Goal: Task Accomplishment & Management: Complete application form

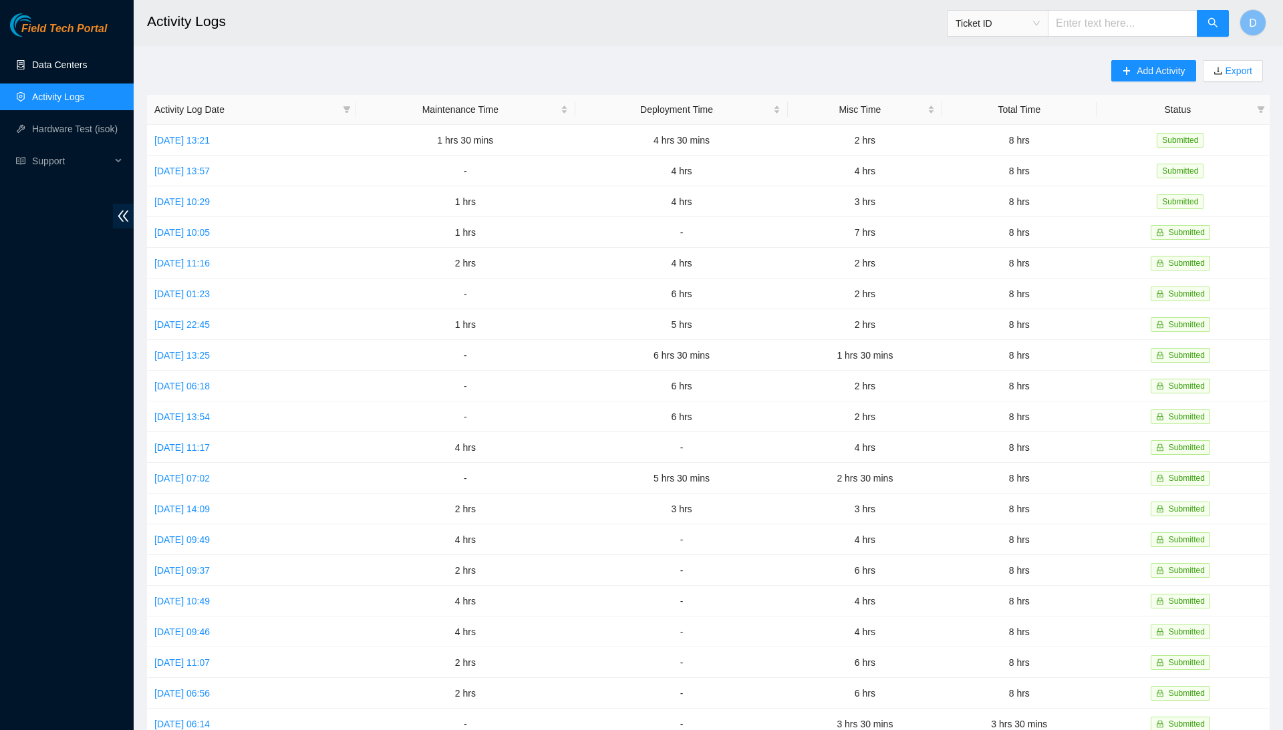
click at [87, 70] on link "Data Centers" at bounding box center [59, 64] width 55 height 11
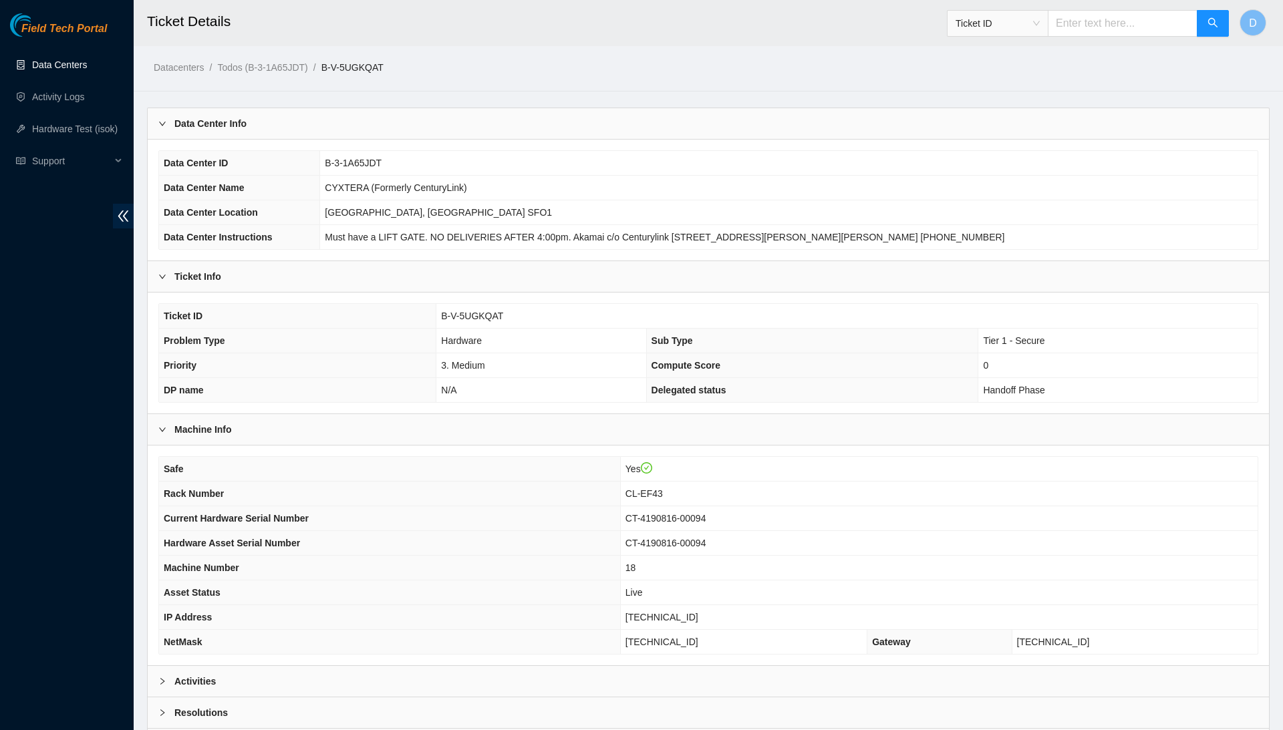
click at [87, 67] on link "Data Centers" at bounding box center [59, 64] width 55 height 11
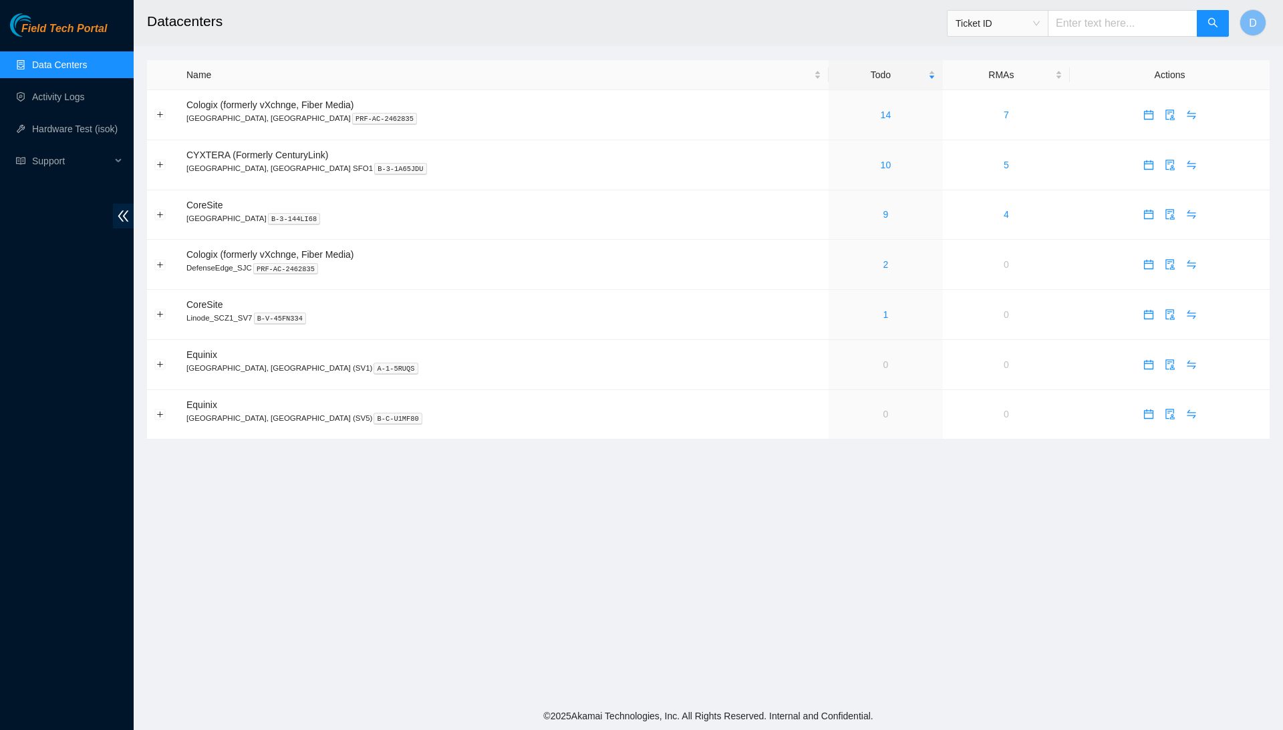
click at [84, 302] on div "Field Tech Portal Data Centers Activity Logs Hardware Test (isok) Support" at bounding box center [67, 371] width 134 height 717
click at [881, 160] on link "10" at bounding box center [886, 165] width 11 height 11
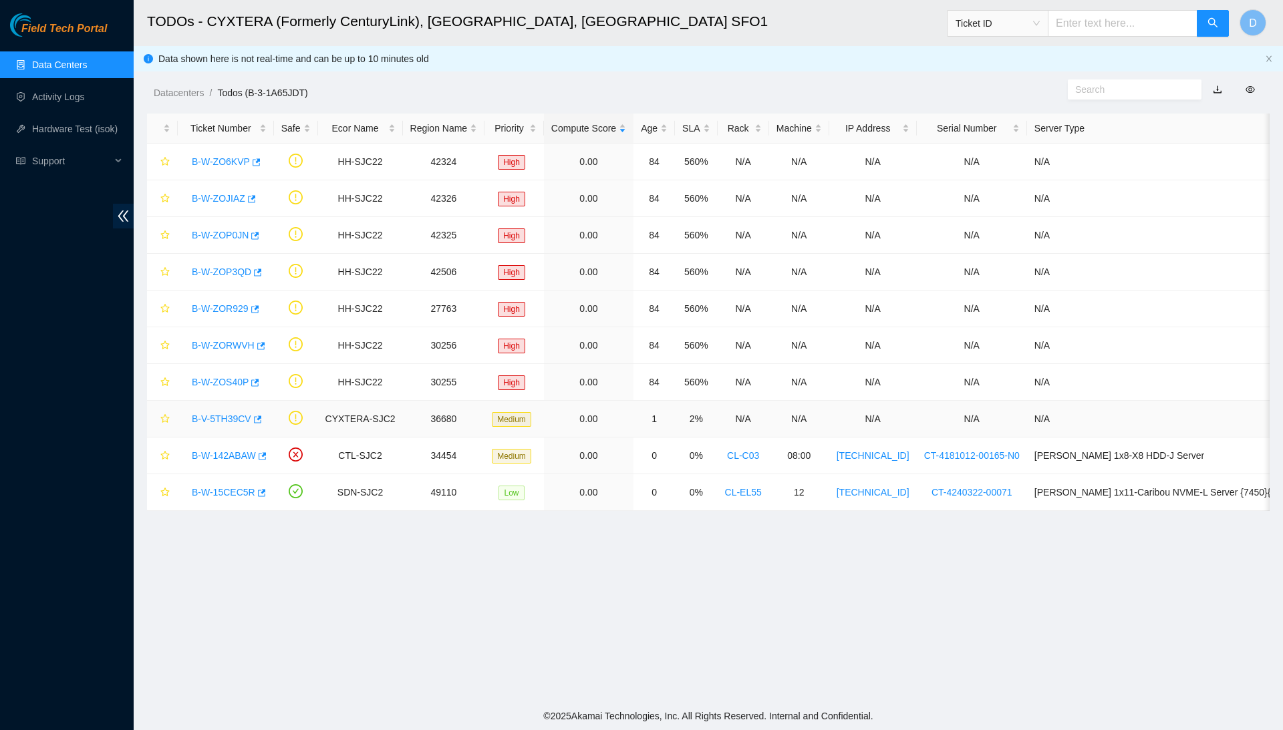
click at [234, 423] on link "B-V-5TH39CV" at bounding box center [221, 419] width 59 height 11
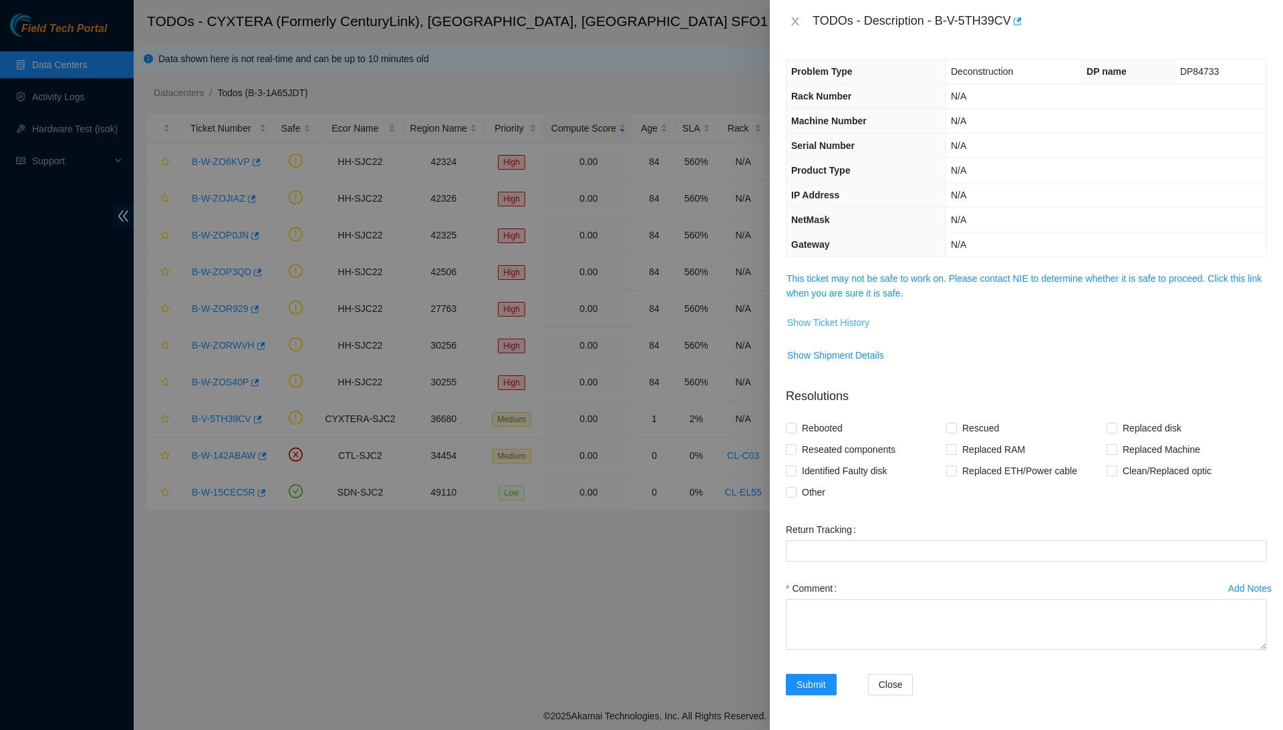
click at [823, 324] on span "Show Ticket History" at bounding box center [828, 322] width 82 height 15
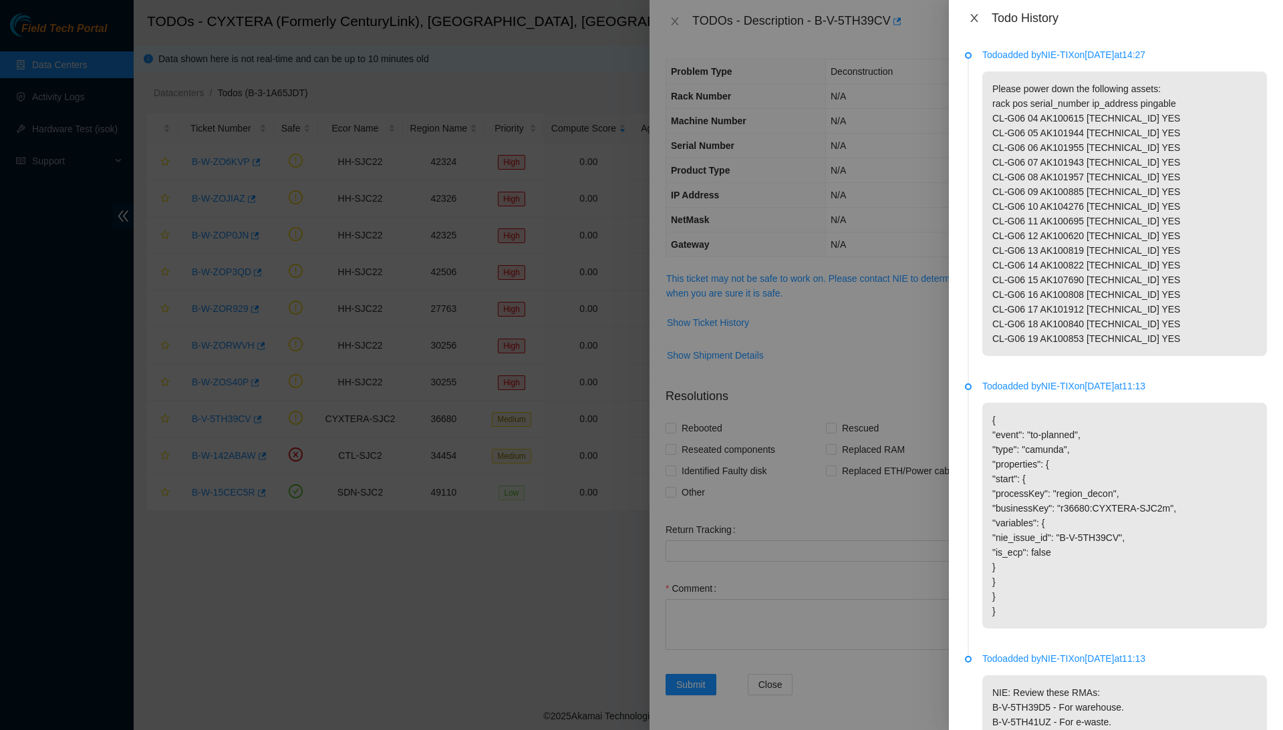
click at [974, 17] on icon "close" at bounding box center [973, 18] width 7 height 8
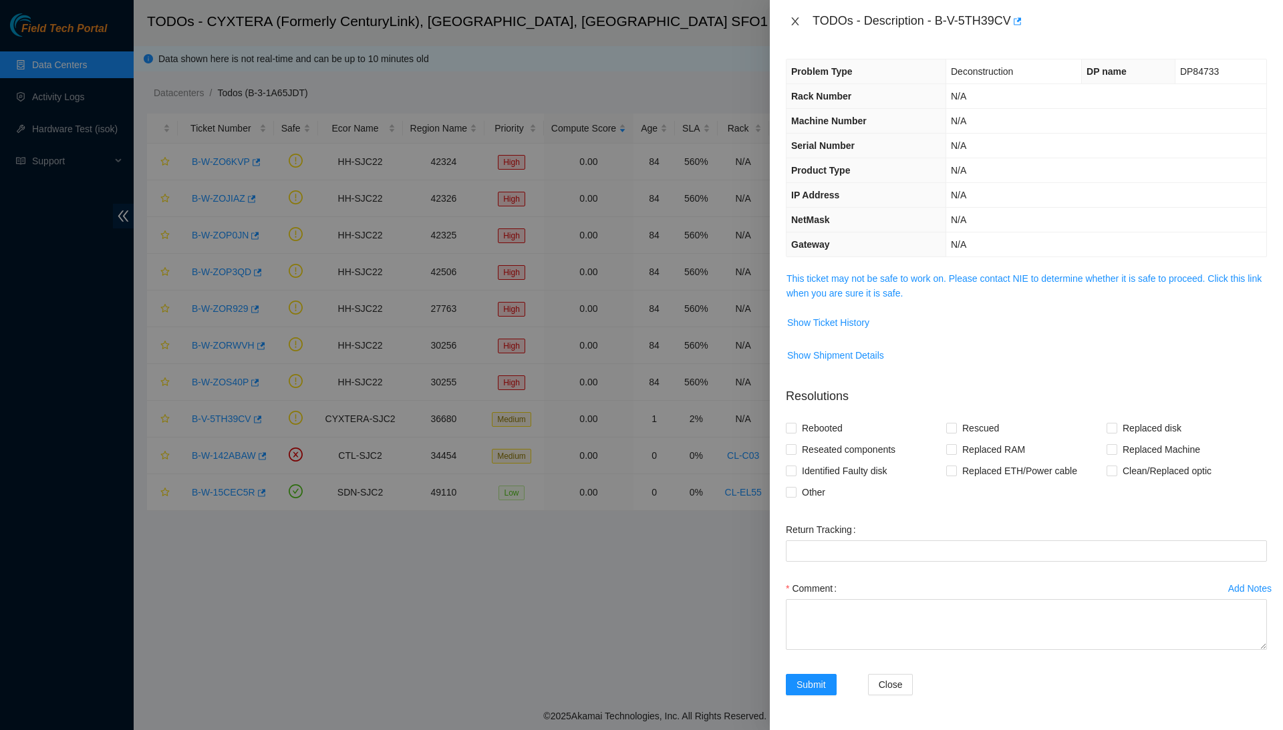
click at [797, 25] on icon "close" at bounding box center [795, 21] width 11 height 11
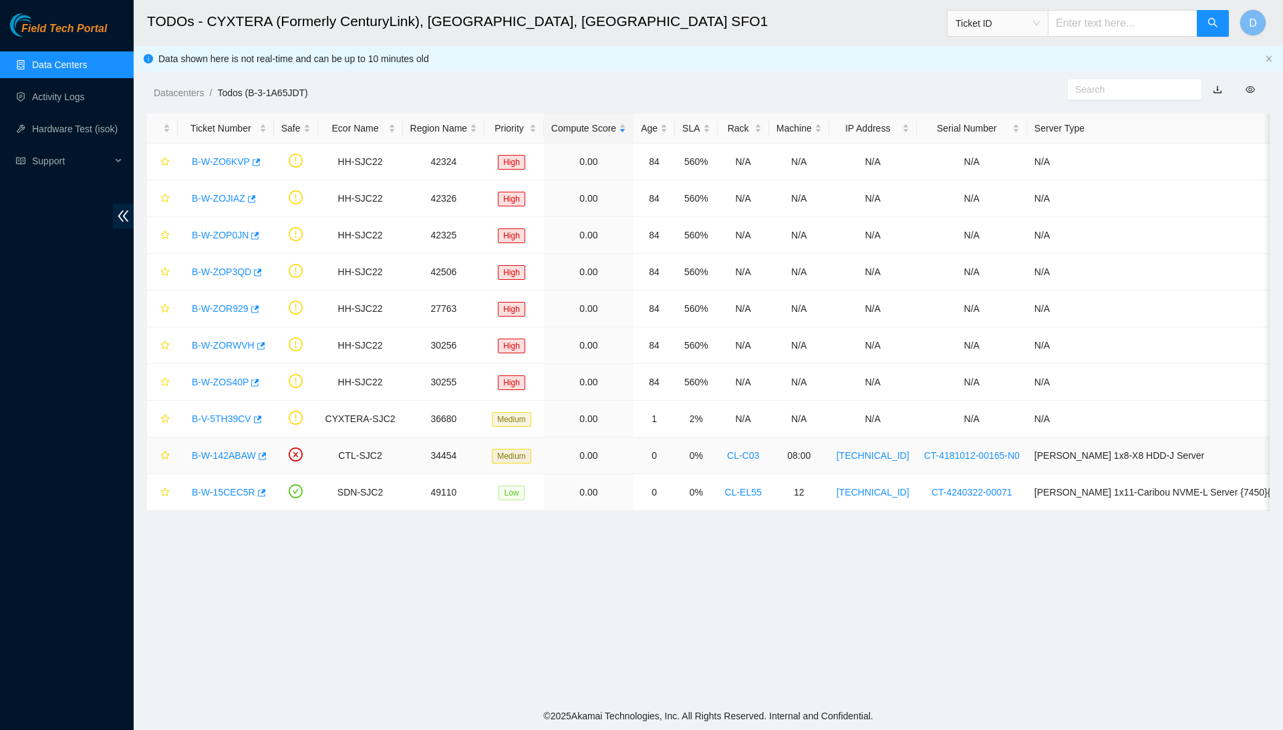
click at [239, 457] on link "B-W-142ABAW" at bounding box center [224, 455] width 64 height 11
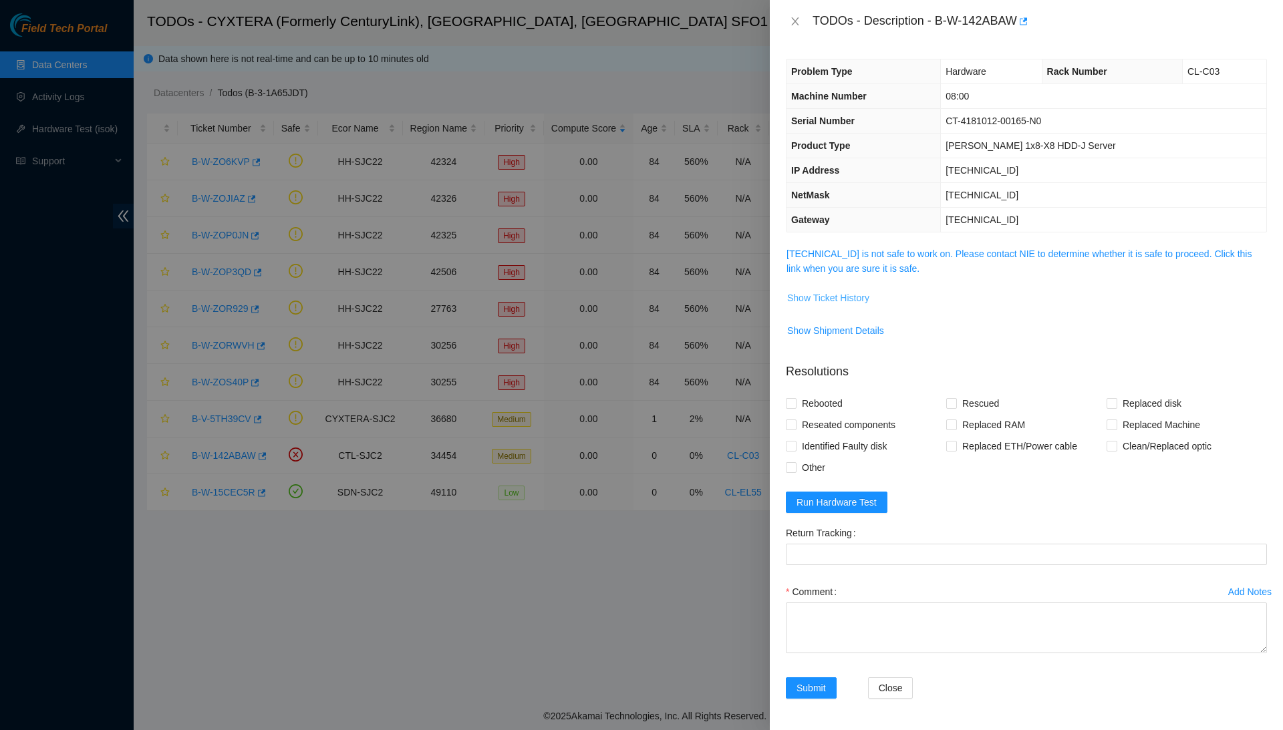
click at [865, 295] on span "Show Ticket History" at bounding box center [828, 298] width 82 height 15
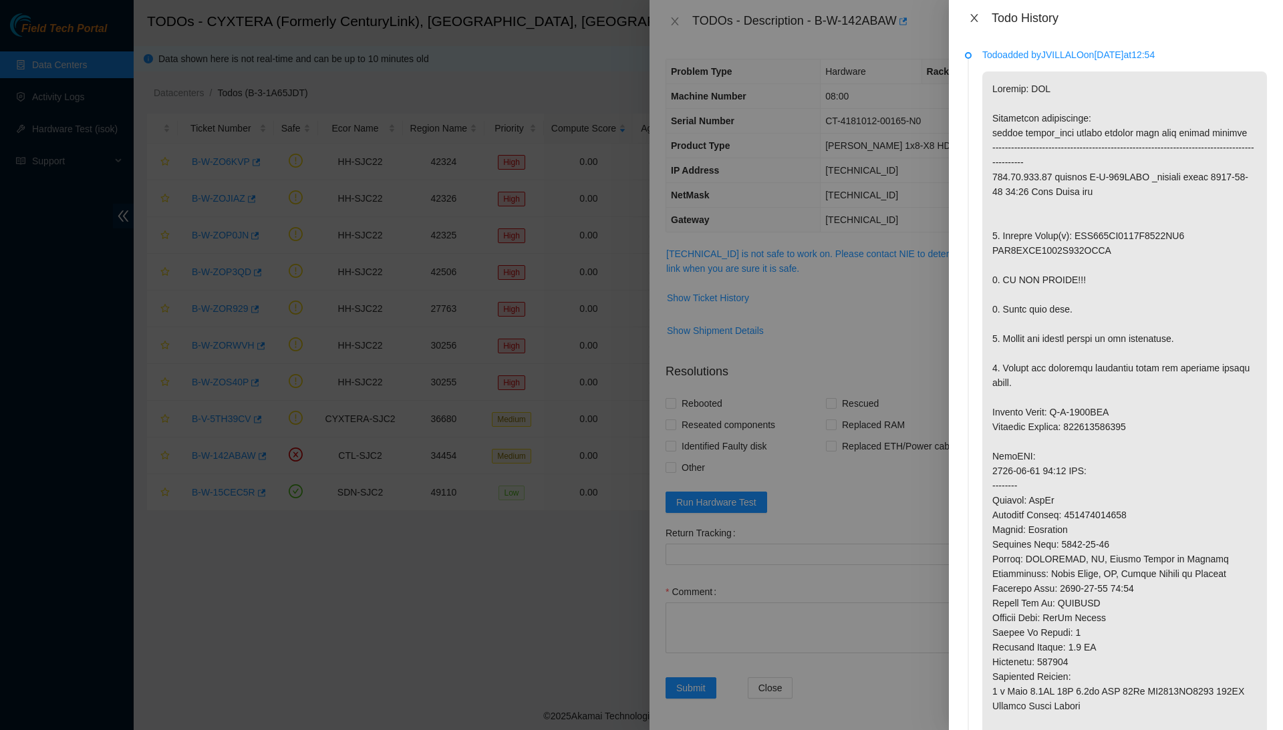
click at [977, 15] on icon "close" at bounding box center [974, 18] width 11 height 11
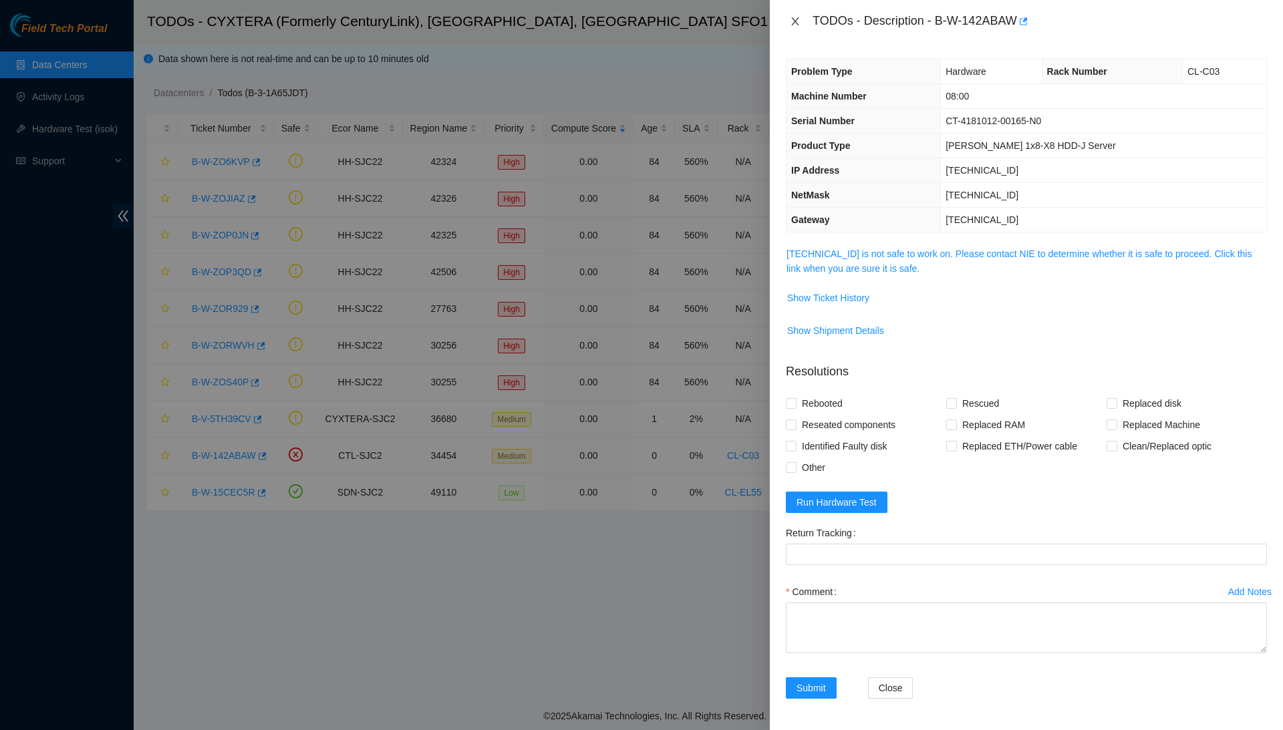
click at [795, 20] on icon "close" at bounding box center [794, 21] width 7 height 8
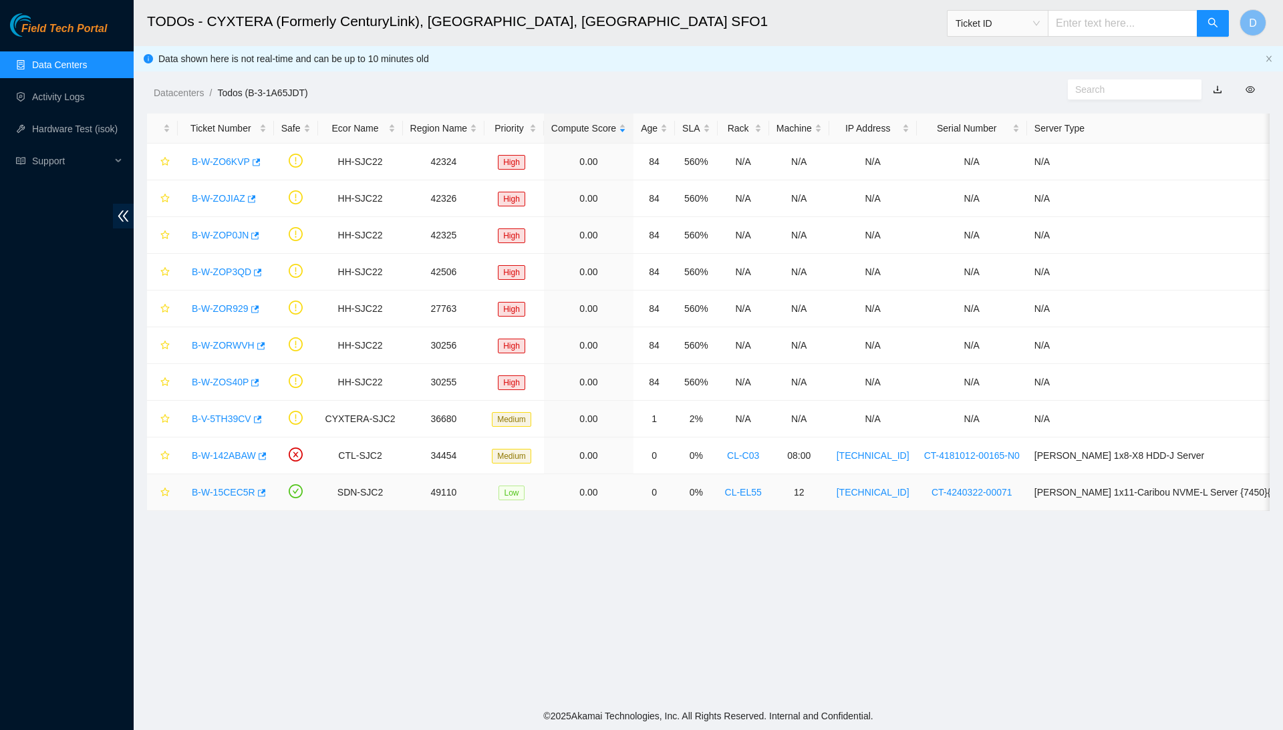
click at [241, 492] on link "B-W-15CEC5R" at bounding box center [223, 492] width 63 height 11
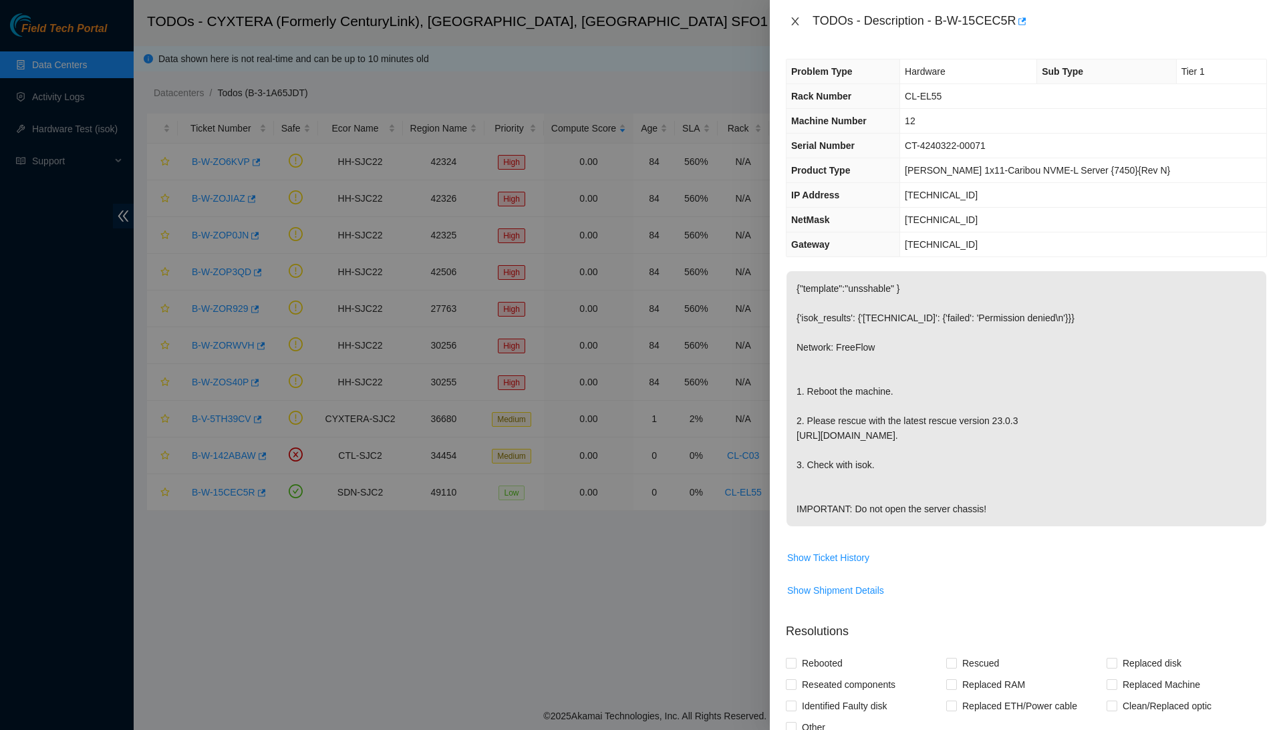
click at [795, 20] on icon "close" at bounding box center [794, 21] width 7 height 8
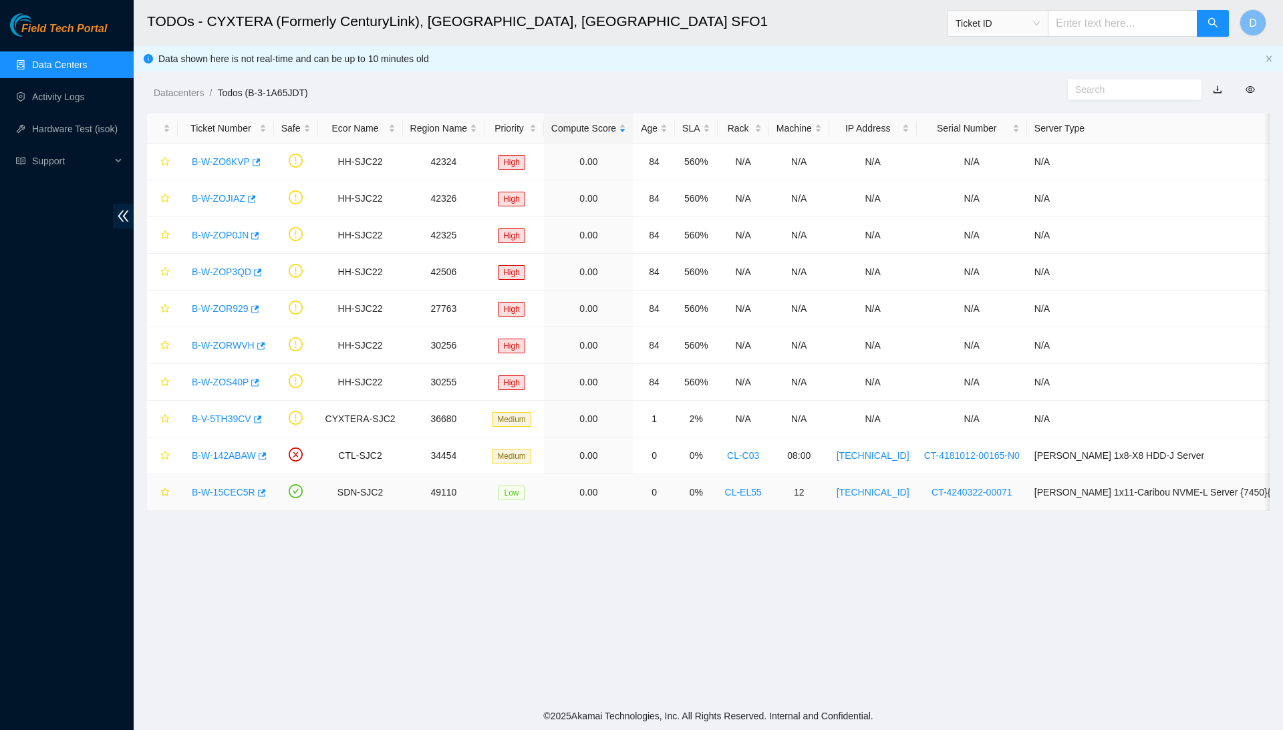
click at [239, 494] on link "B-W-15CEC5R" at bounding box center [223, 492] width 63 height 11
click at [241, 495] on link "B-W-15CEC5R" at bounding box center [223, 492] width 63 height 11
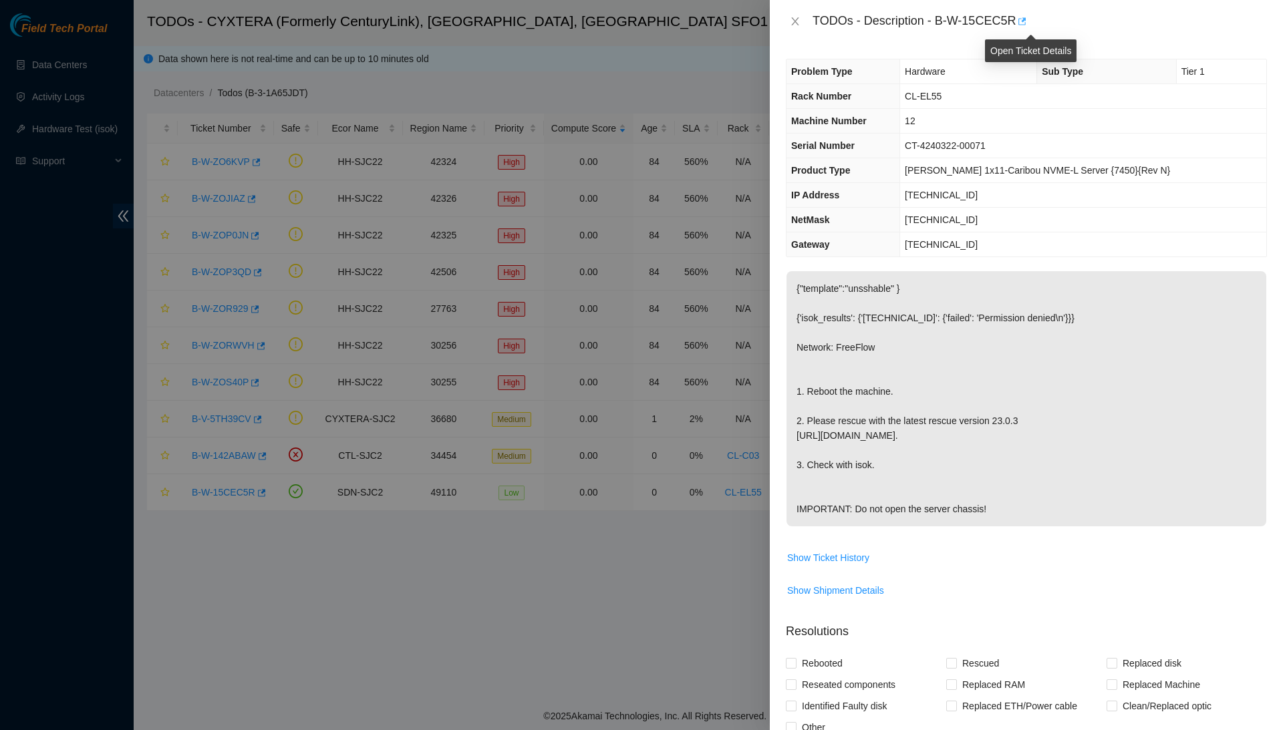
click at [1027, 25] on icon "button" at bounding box center [1023, 20] width 8 height 7
click at [794, 17] on icon "close" at bounding box center [795, 21] width 11 height 11
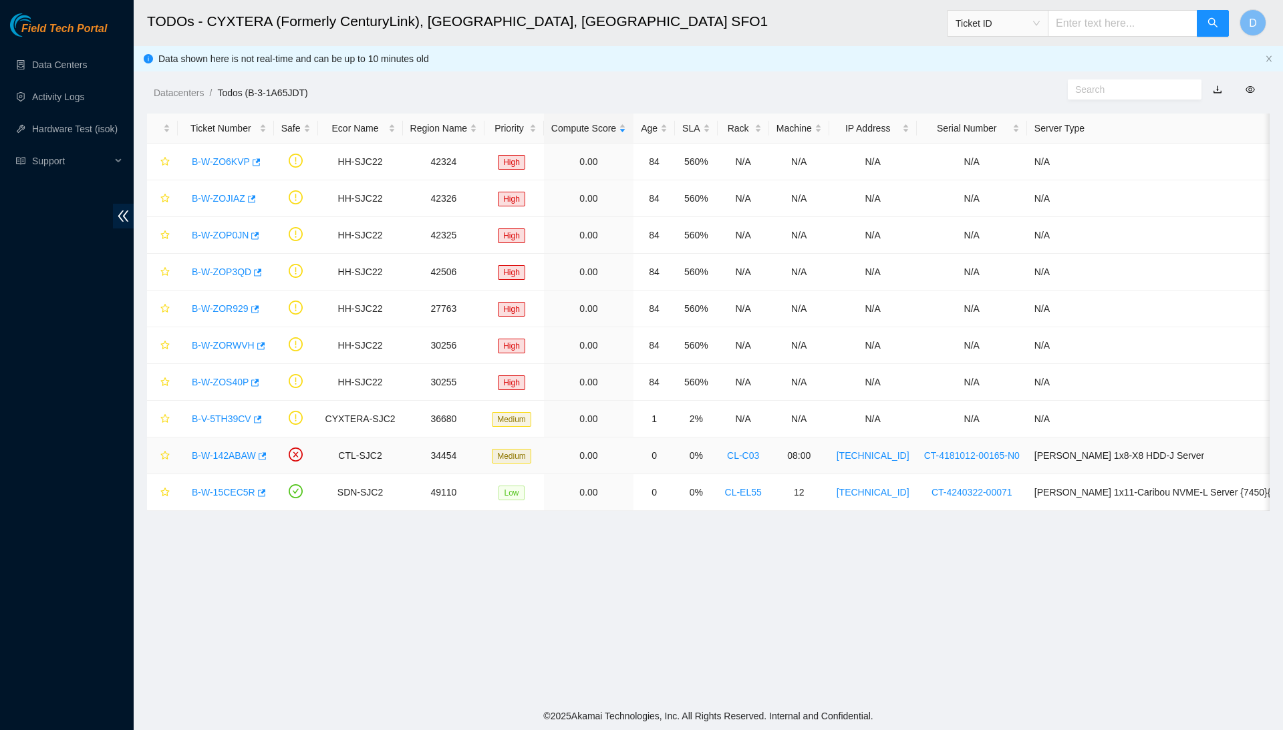
click at [247, 455] on link "B-W-142ABAW" at bounding box center [224, 455] width 64 height 11
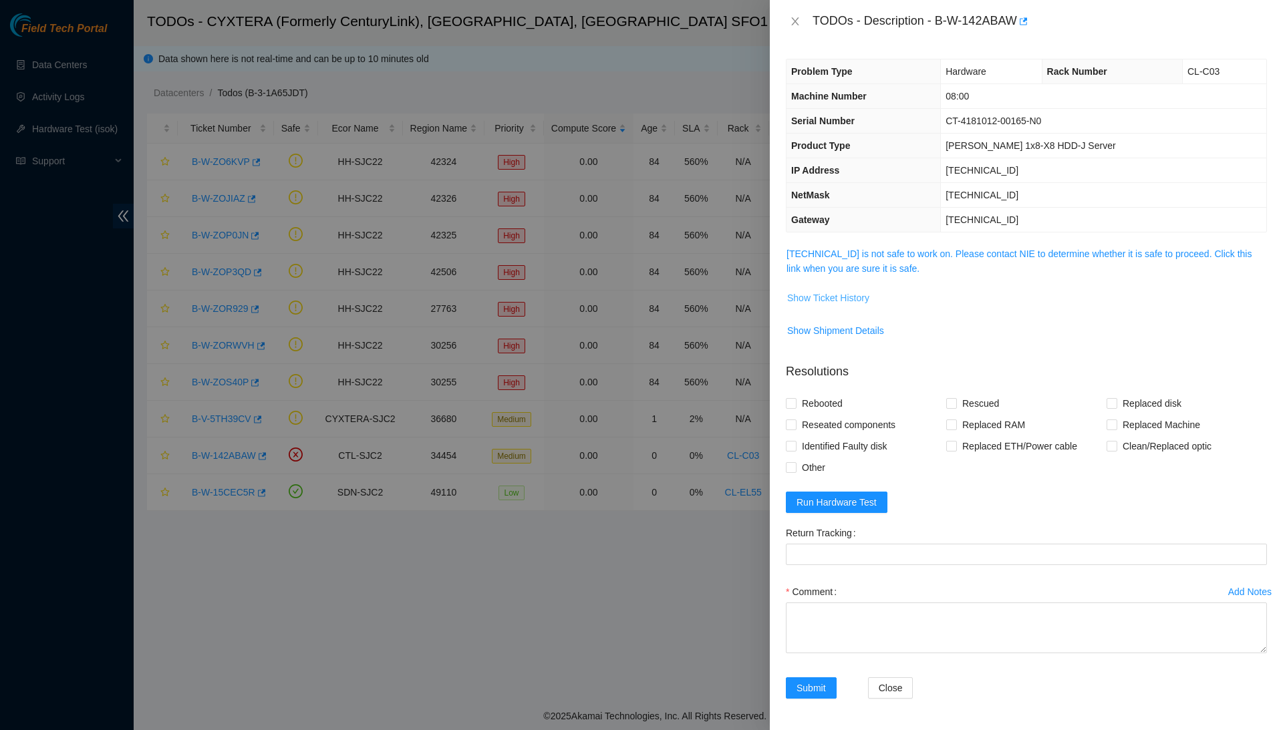
click at [823, 294] on span "Show Ticket History" at bounding box center [828, 298] width 82 height 15
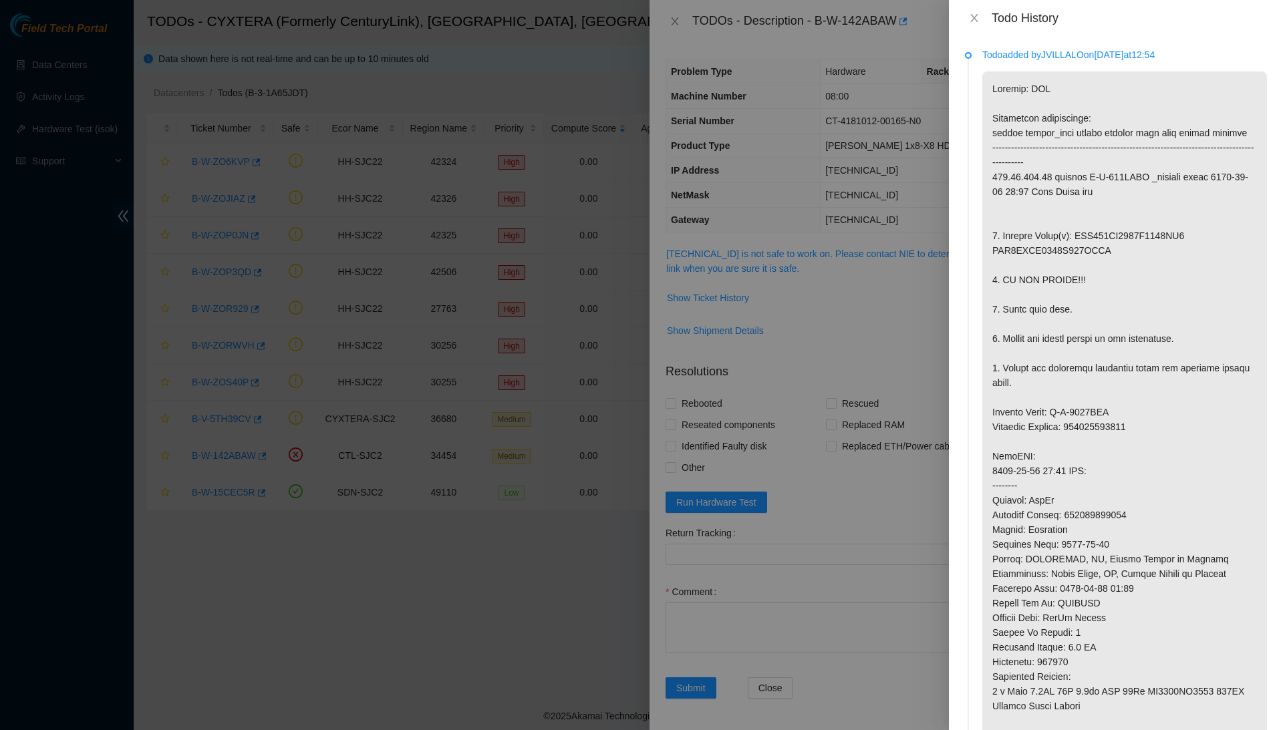
click at [825, 433] on div at bounding box center [641, 365] width 1283 height 730
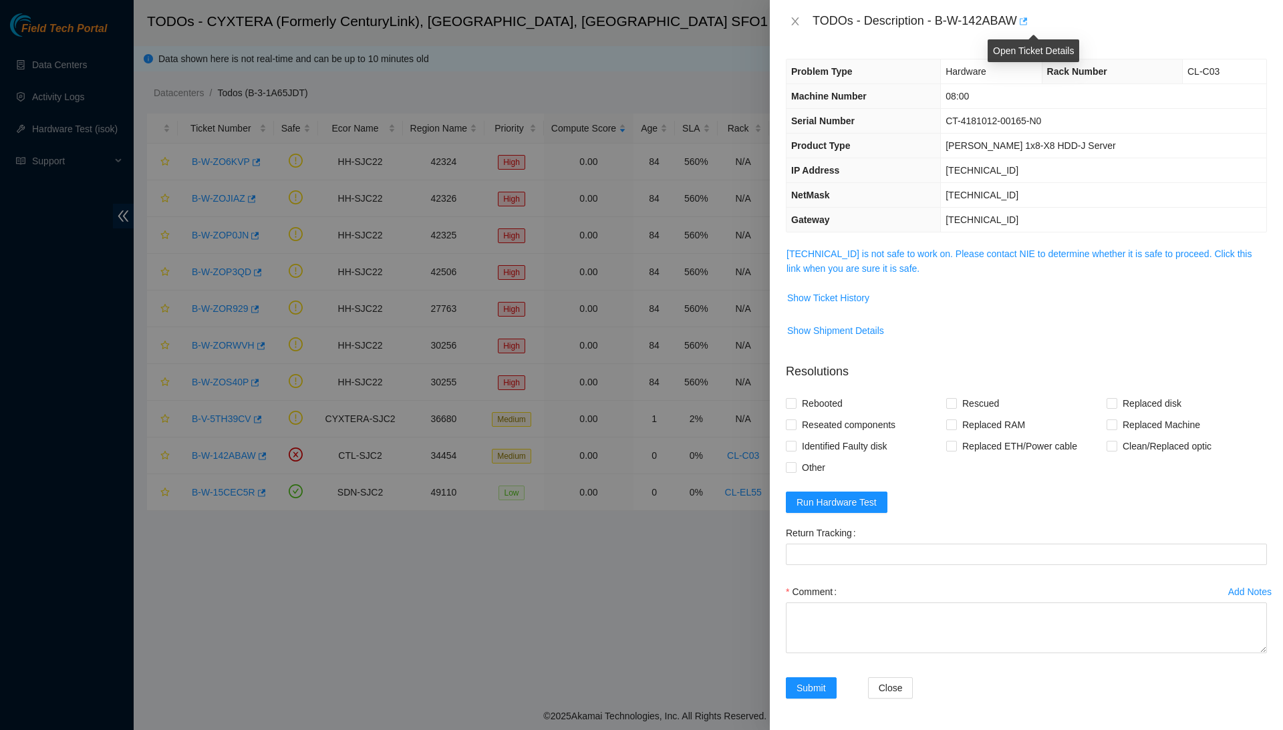
click at [1028, 22] on icon "button" at bounding box center [1024, 20] width 8 height 7
click at [797, 21] on icon "close" at bounding box center [795, 21] width 11 height 11
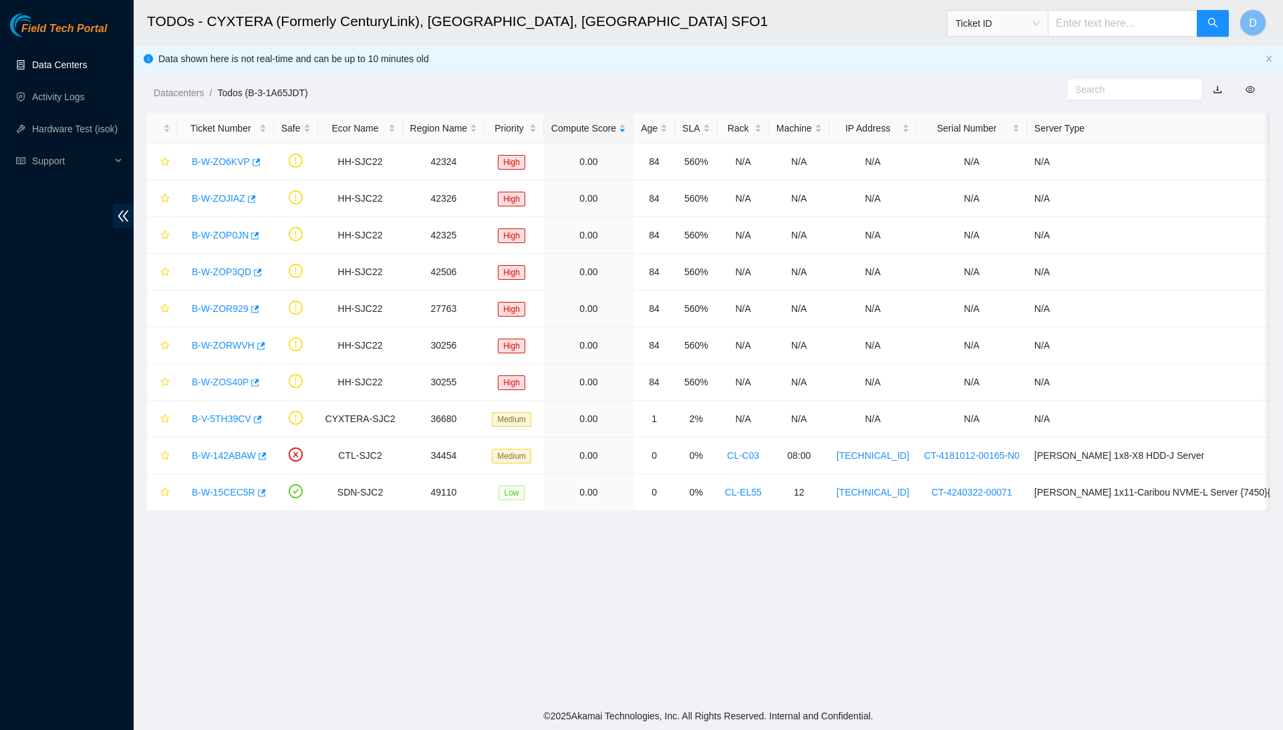
click at [87, 59] on link "Data Centers" at bounding box center [59, 64] width 55 height 11
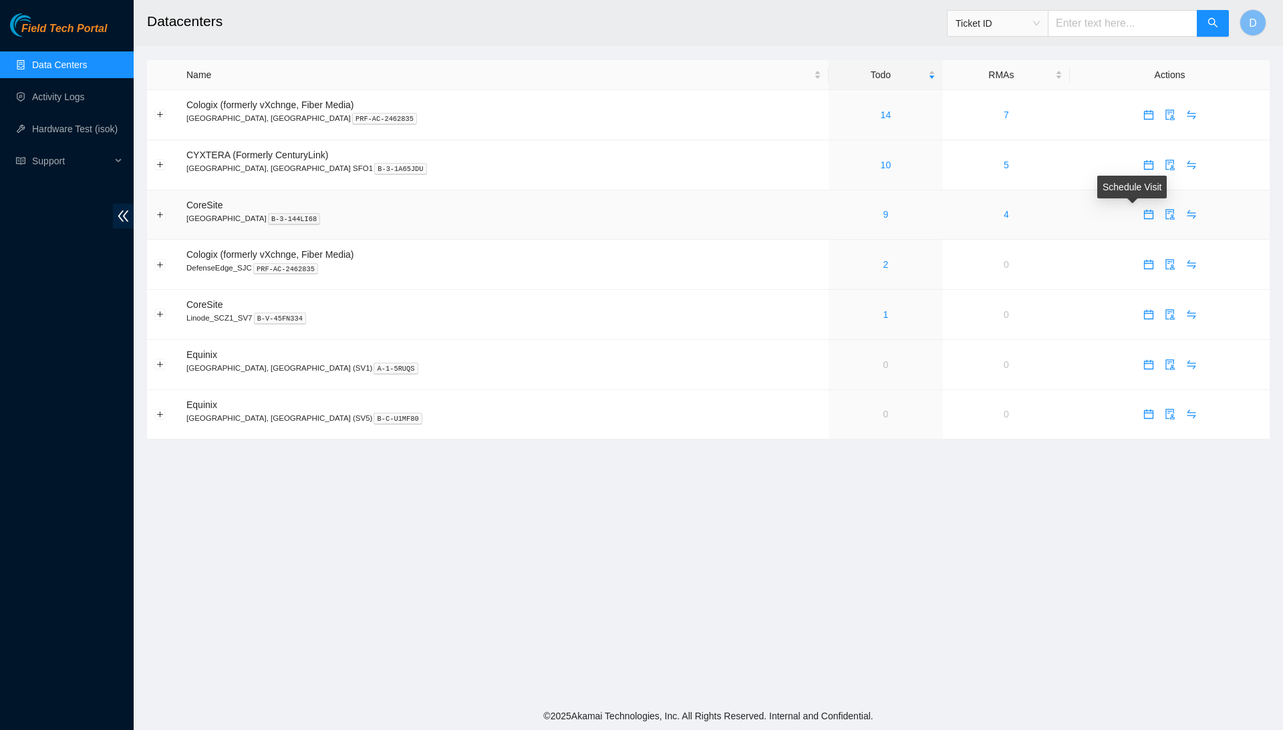
click at [1143, 212] on icon "calendar" at bounding box center [1147, 214] width 9 height 9
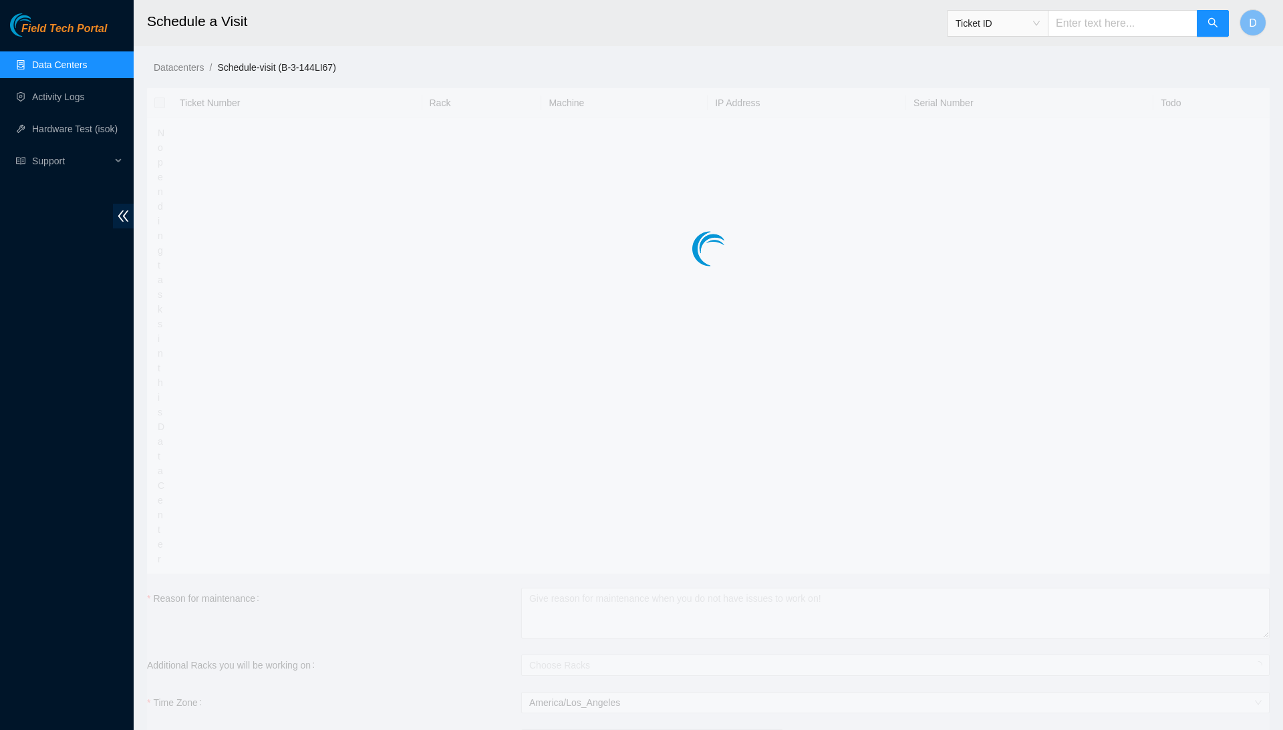
type input "2025-09-03 09:07"
type input "2025-09-04 09:06"
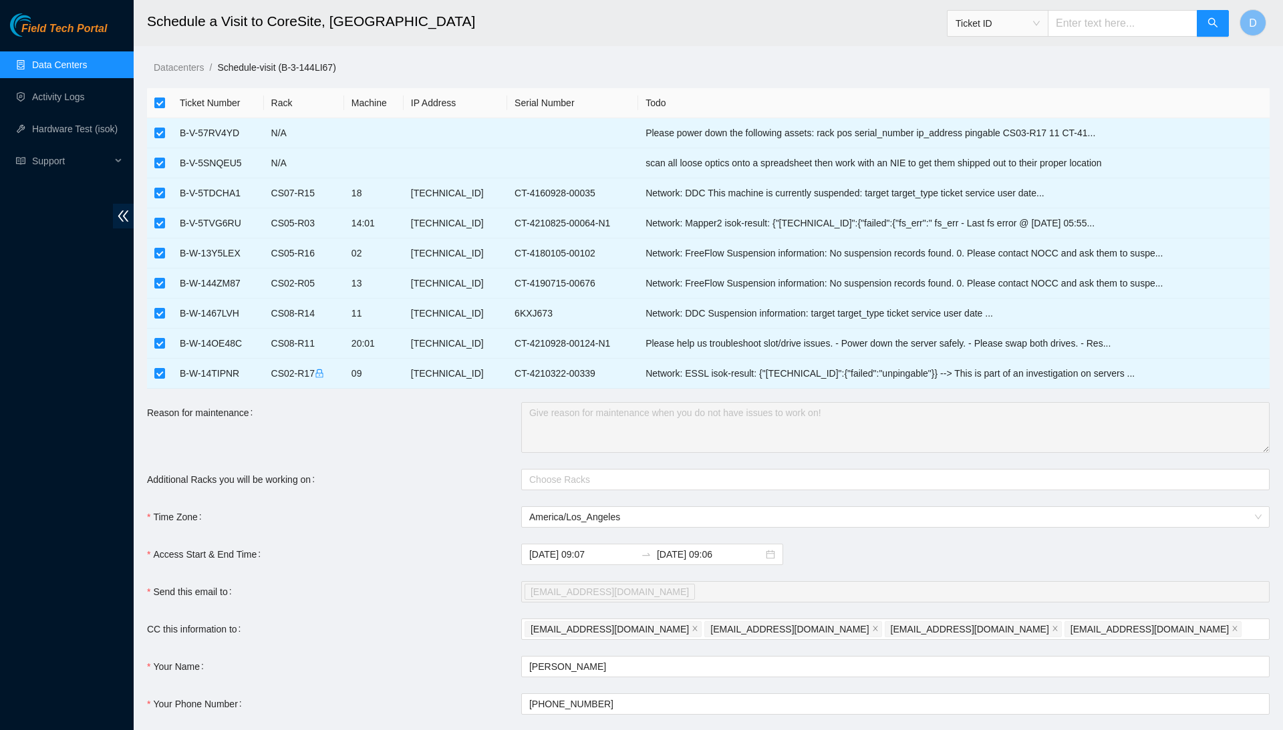
click at [158, 103] on input "checkbox" at bounding box center [159, 103] width 11 height 11
checkbox input "false"
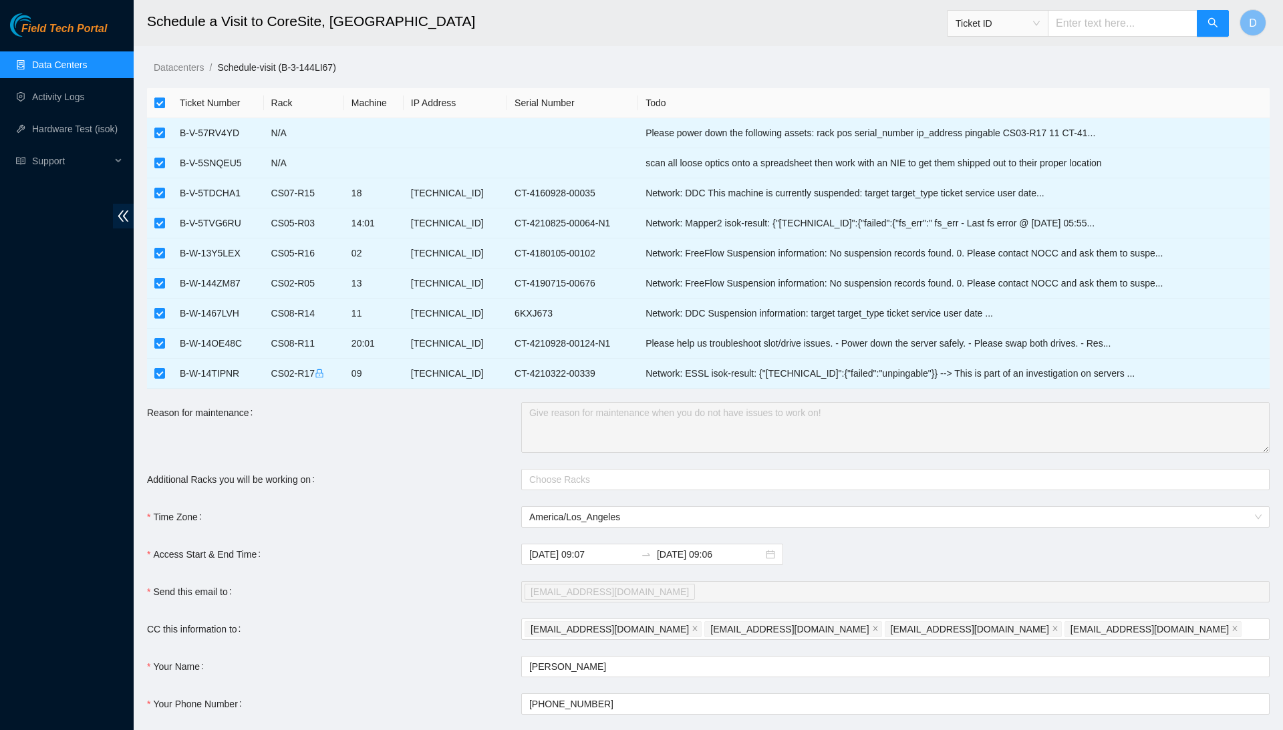
checkbox input "false"
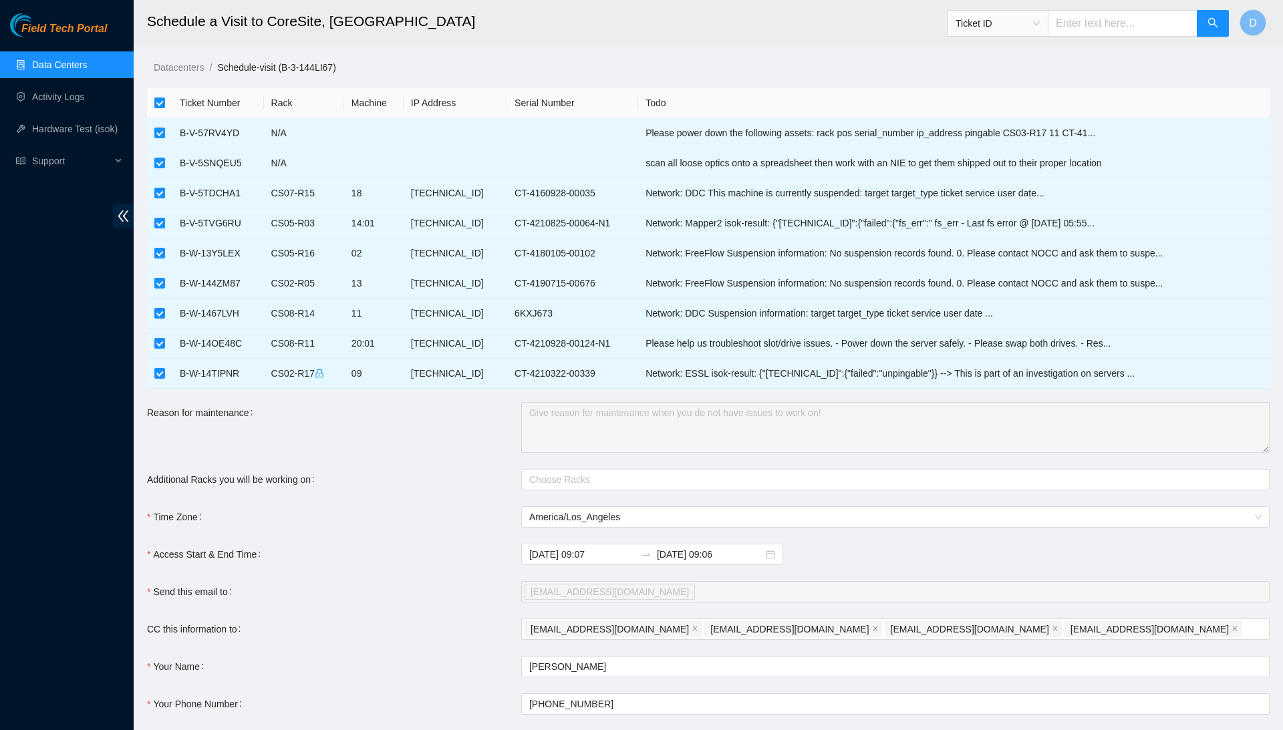
checkbox input "false"
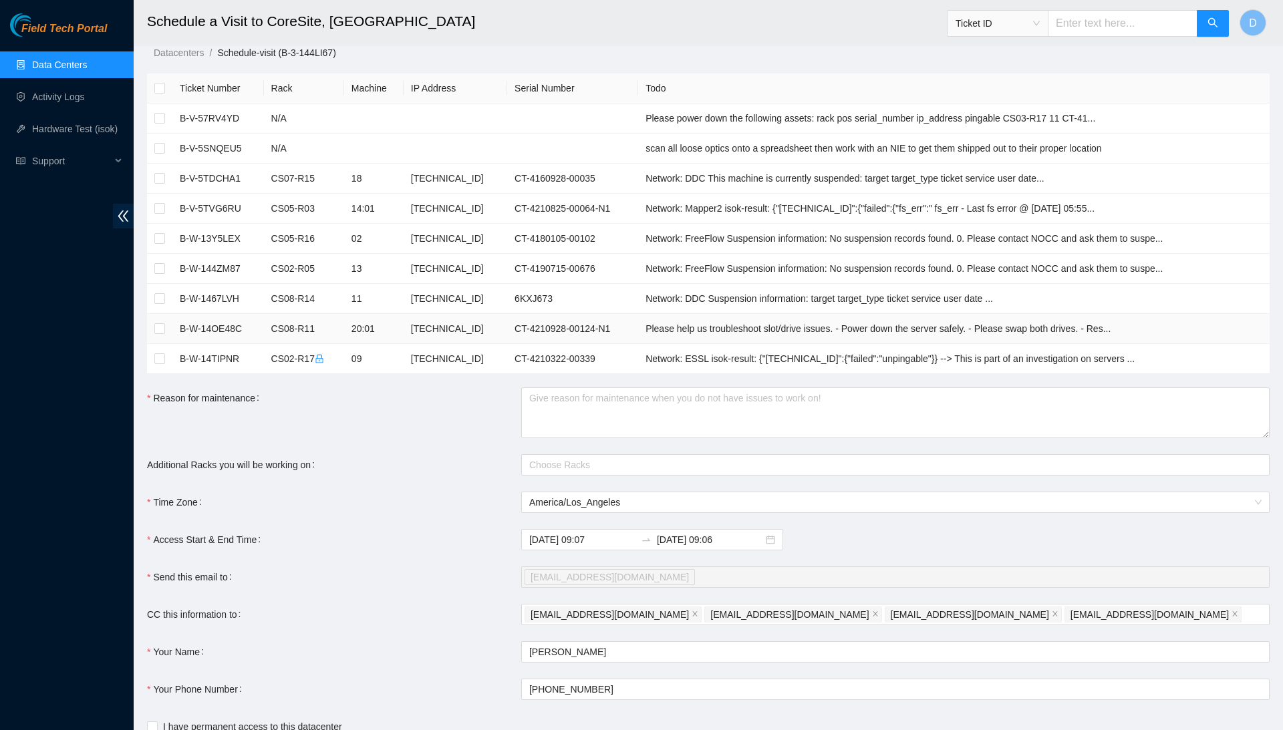
scroll to position [20, 0]
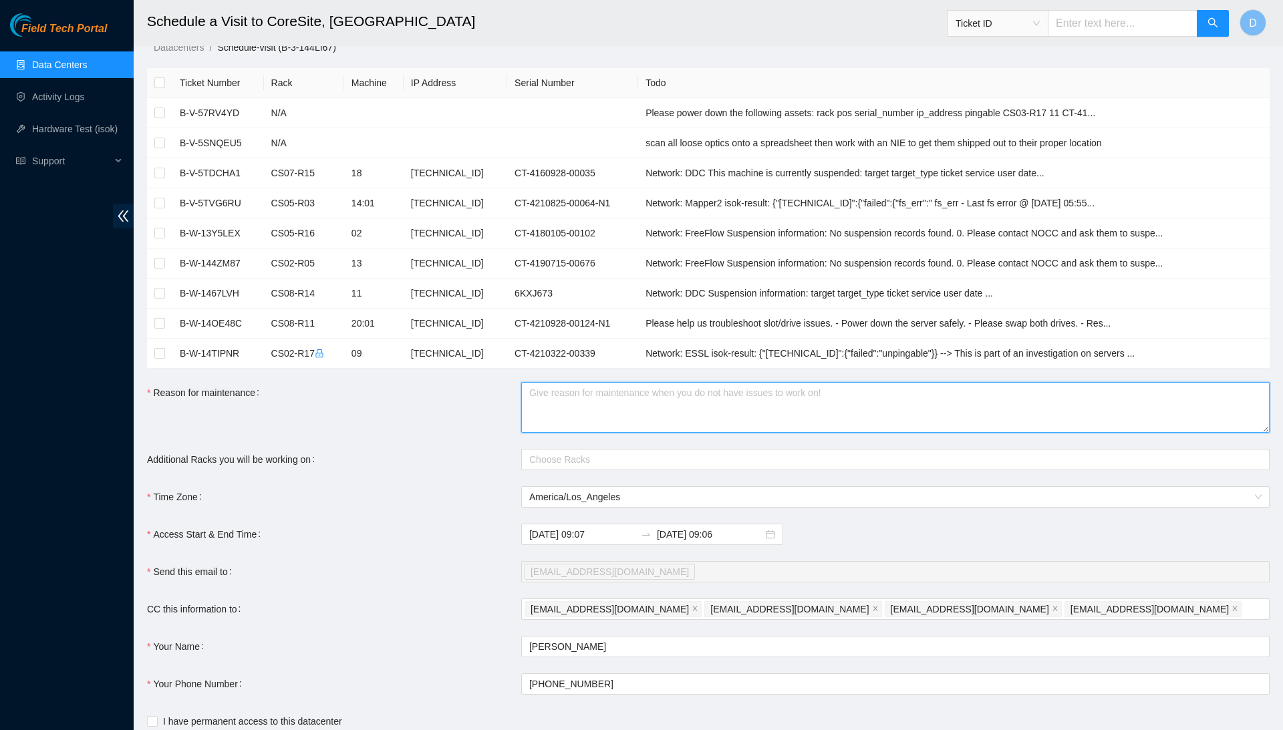
click at [615, 407] on textarea "Reason for maintenance" at bounding box center [895, 407] width 748 height 51
click at [644, 456] on div at bounding box center [889, 460] width 728 height 16
type textarea "Working on DP77160"
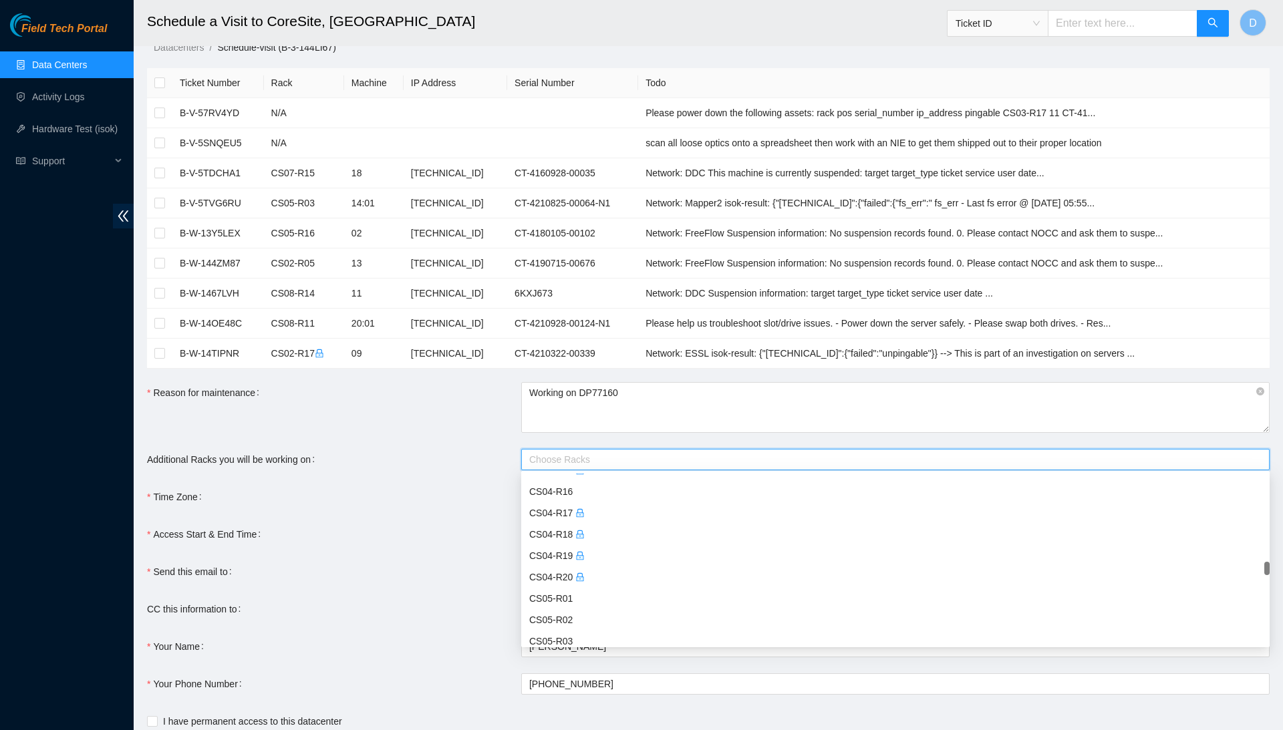
scroll to position [1596, 0]
click at [625, 573] on div "CS04-R20" at bounding box center [895, 578] width 732 height 15
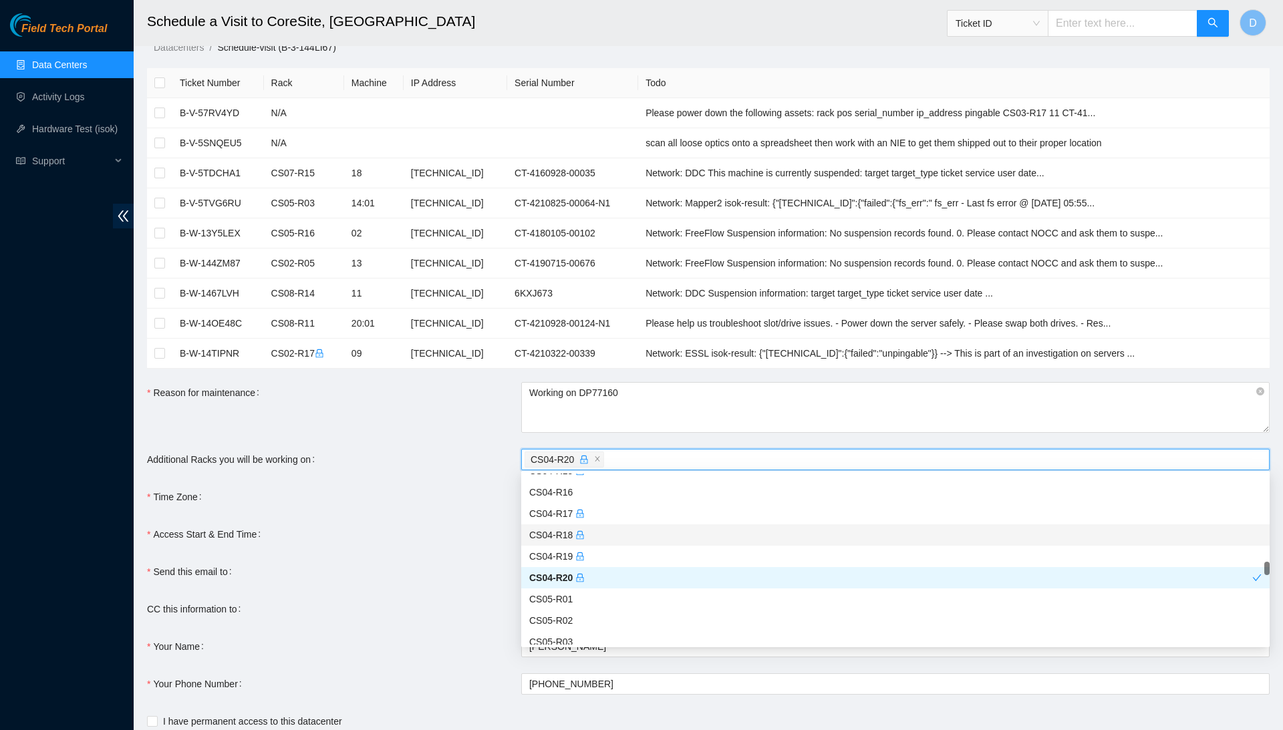
click at [426, 541] on div "Access Start & End Time" at bounding box center [334, 534] width 374 height 21
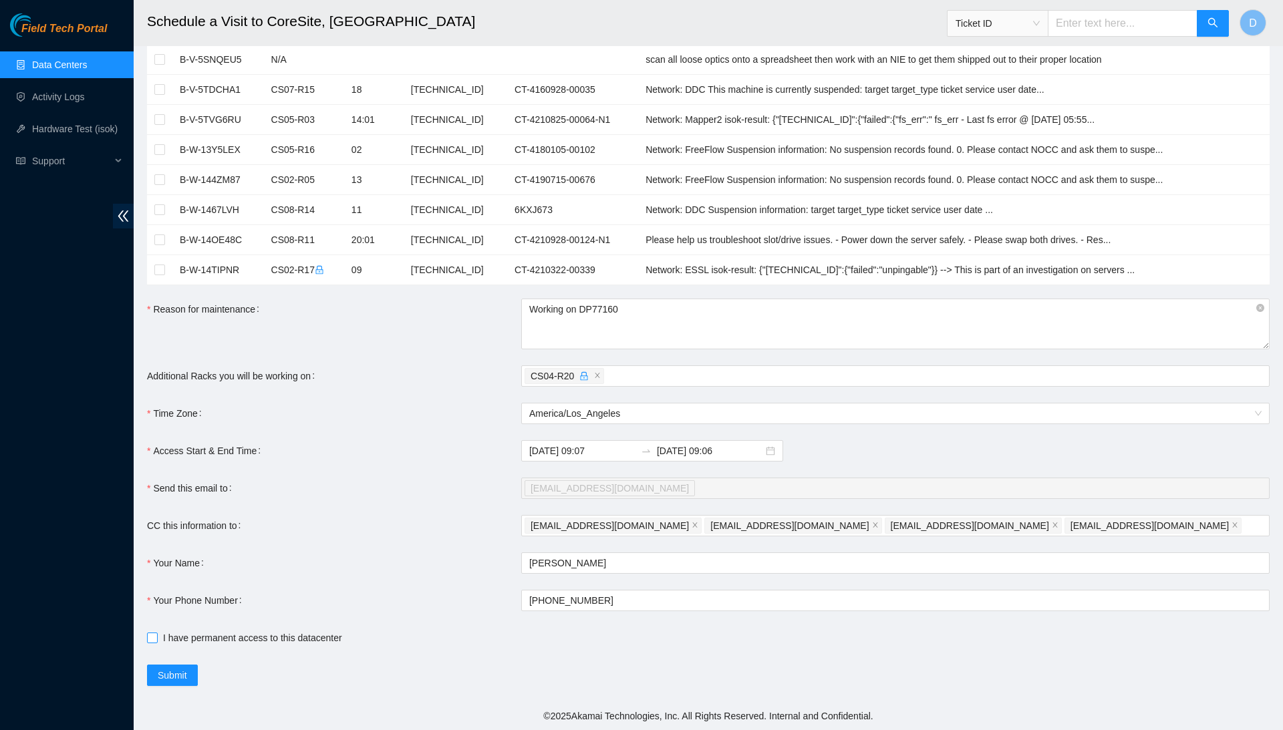
scroll to position [103, 0]
click at [605, 450] on input "2025-09-03 09:07" at bounding box center [582, 451] width 106 height 15
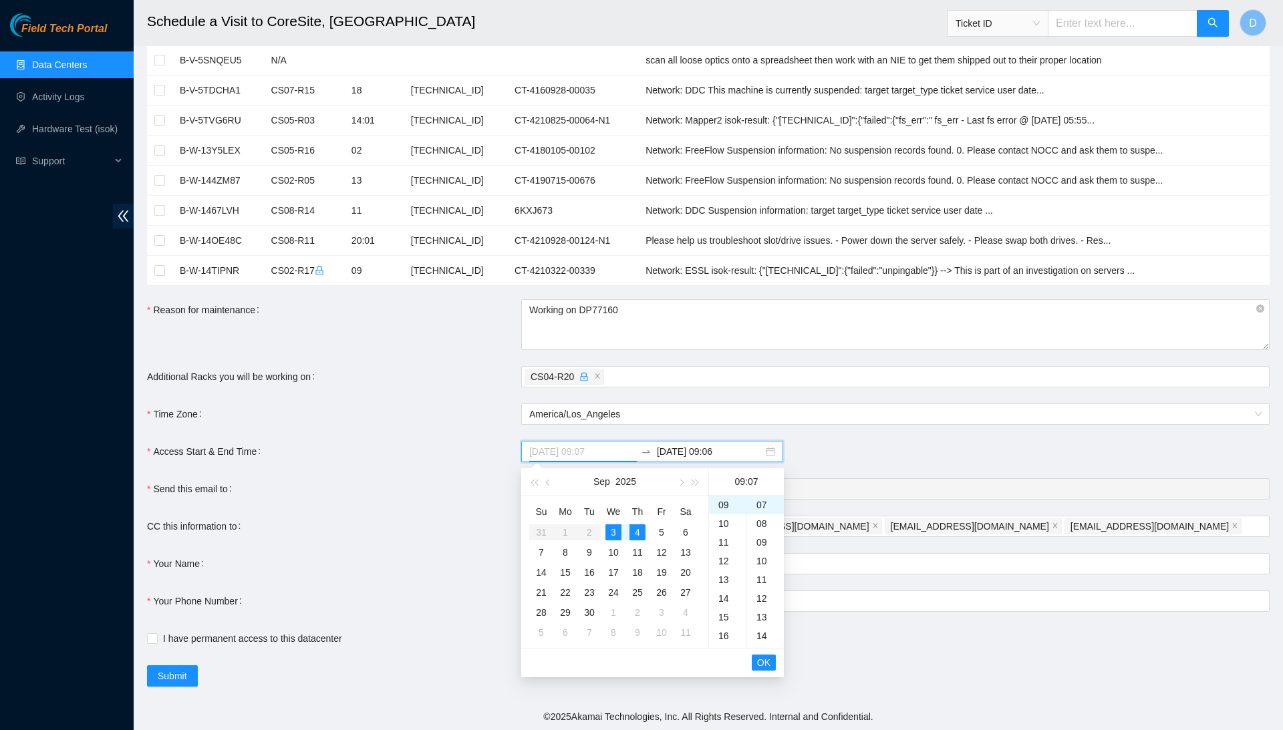
type input "2025-09-03 09:07"
click at [846, 583] on form "Ticket Number Rack Machine IP Address Serial Number Todo B-V-57RV4YD N/A Please…" at bounding box center [708, 336] width 1123 height 702
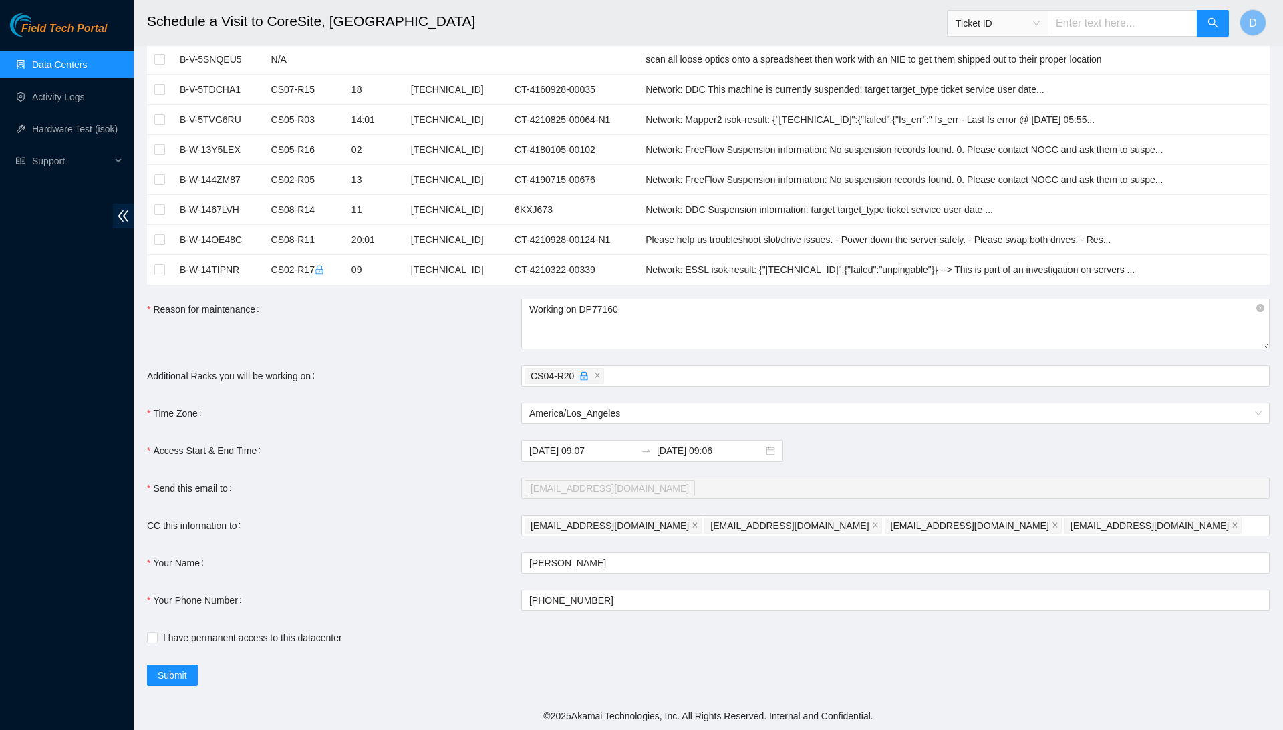
scroll to position [103, 0]
click at [160, 638] on span "I have permanent access to this datacenter" at bounding box center [253, 638] width 190 height 15
click at [156, 638] on input "I have permanent access to this datacenter" at bounding box center [151, 637] width 9 height 9
checkbox input "true"
click at [180, 673] on span "Submit" at bounding box center [172, 676] width 29 height 15
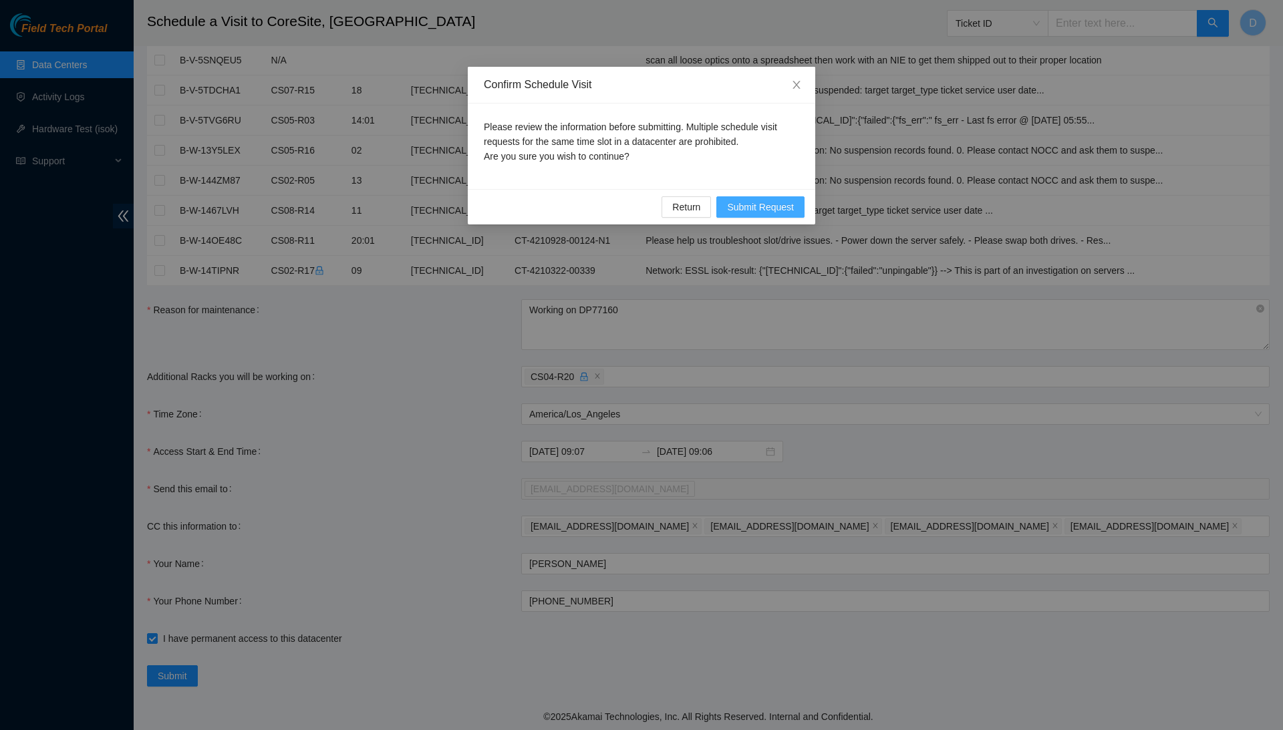
click at [786, 207] on span "Submit Request" at bounding box center [760, 207] width 67 height 15
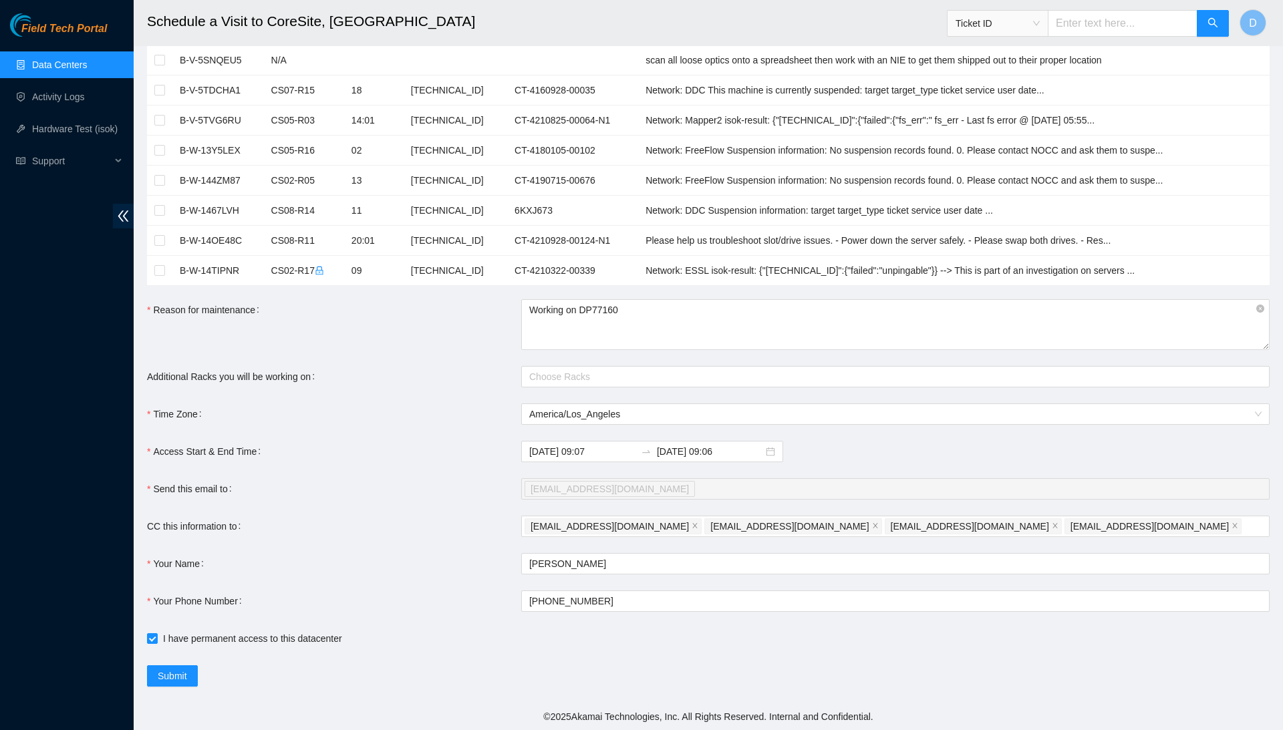
type input "2025-09-03 09:10"
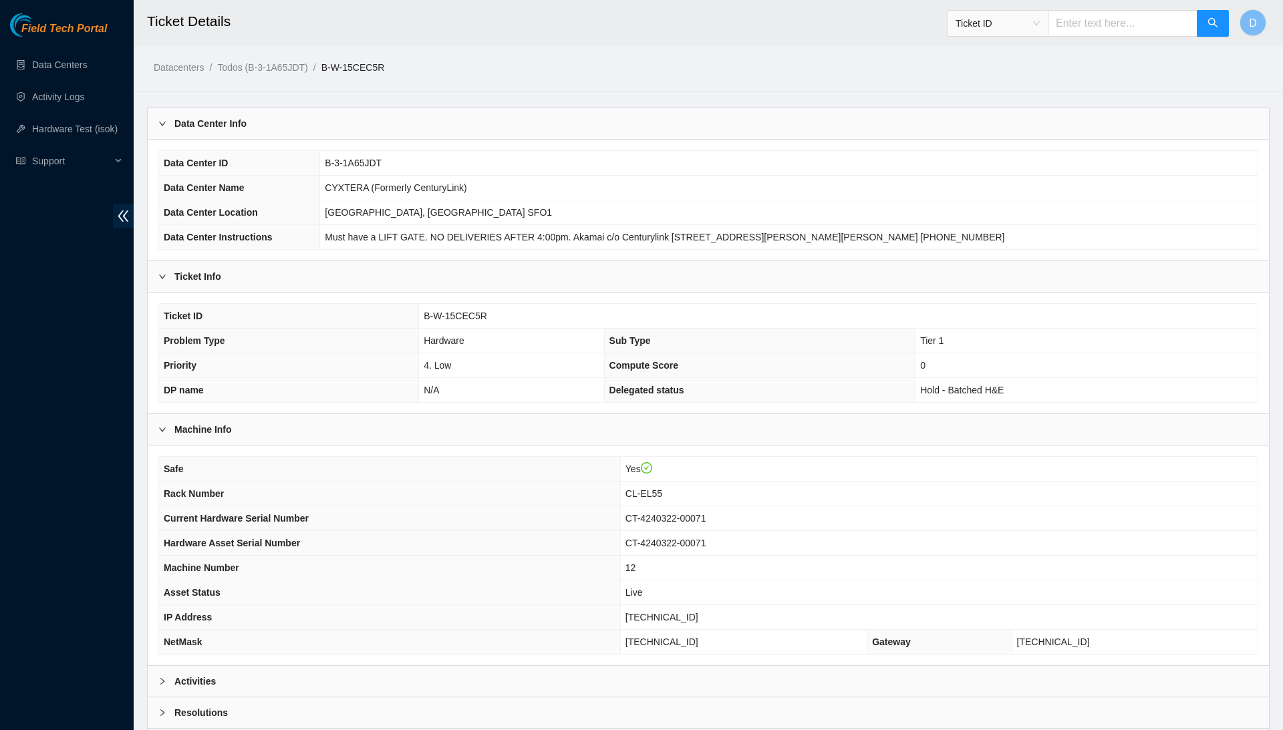
click at [458, 316] on span "B-W-15CEC5R" at bounding box center [455, 316] width 63 height 11
copy span "B-W-15CEC5R"
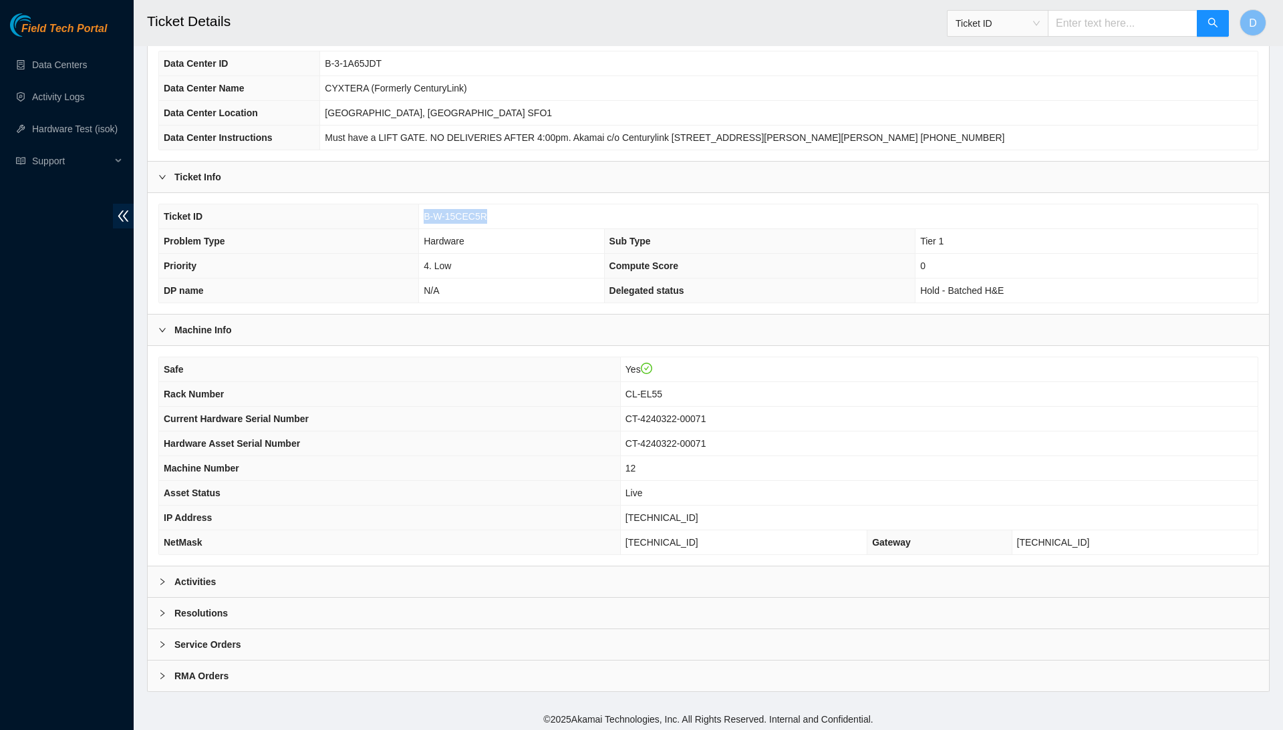
scroll to position [99, 0]
click at [335, 610] on div "Resolutions" at bounding box center [708, 614] width 1121 height 31
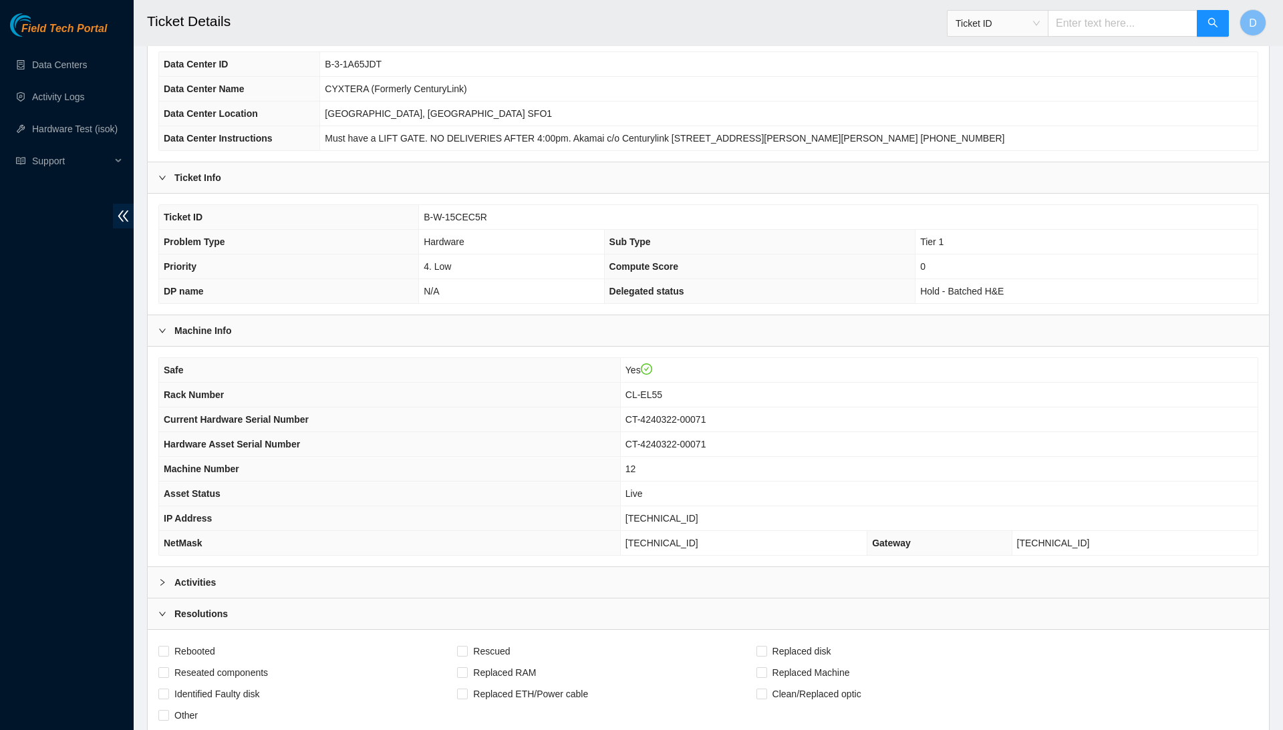
click at [351, 579] on div "Activities" at bounding box center [708, 582] width 1121 height 31
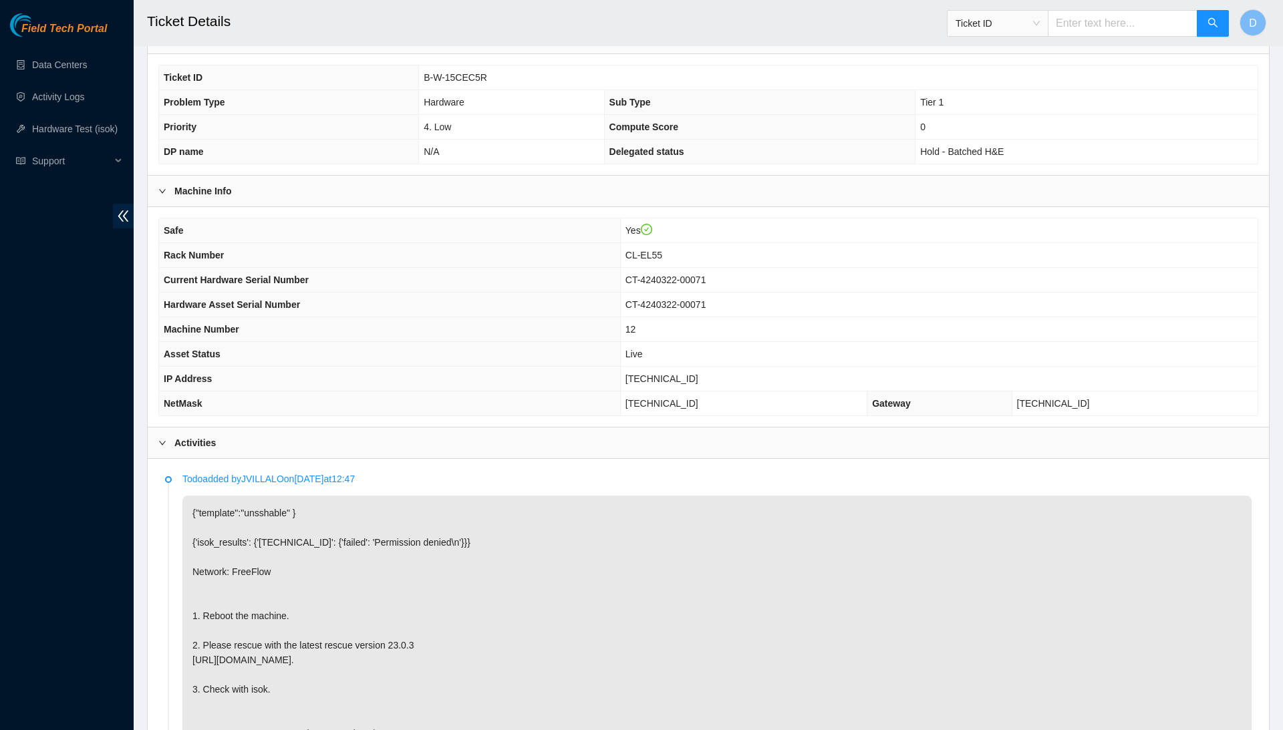
scroll to position [242, 0]
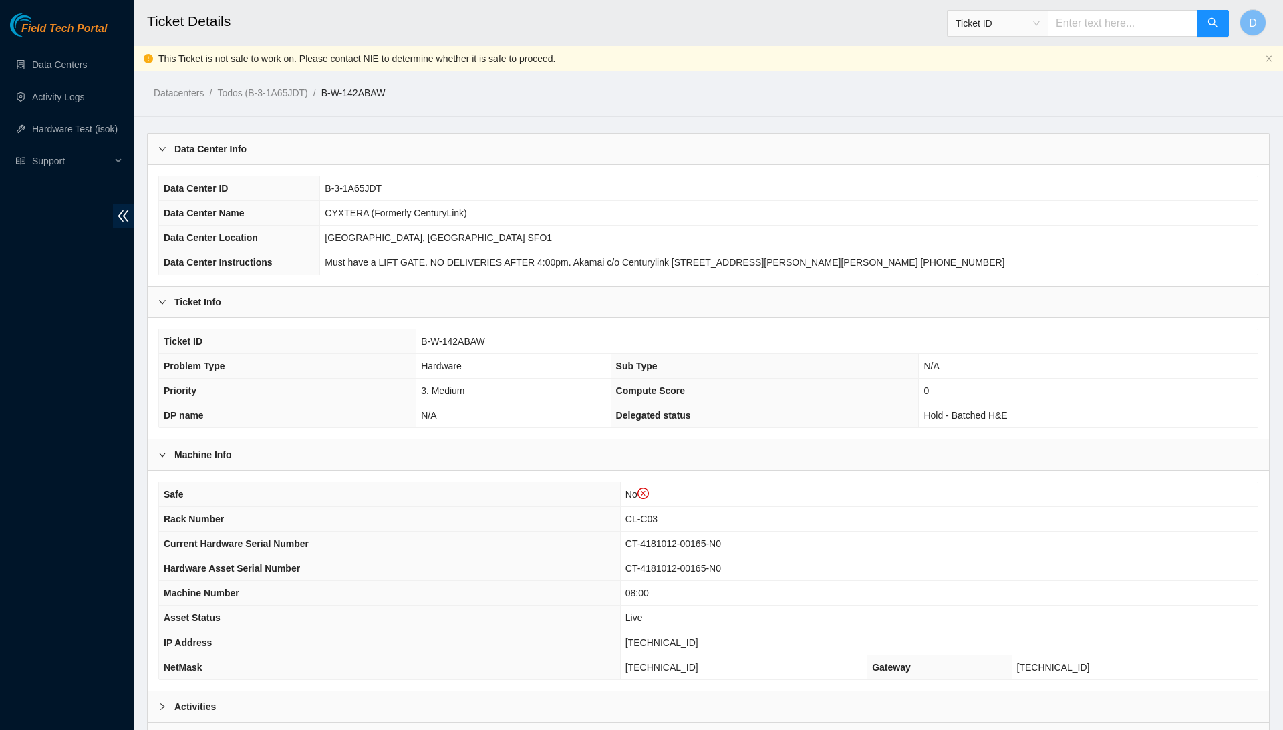
click at [444, 331] on td "B-W-142ABAW" at bounding box center [836, 341] width 841 height 25
click at [444, 336] on span "B-W-142ABAW" at bounding box center [453, 341] width 64 height 11
copy span "B-W-142ABAW"
